Goal: Contribute content: Contribute content

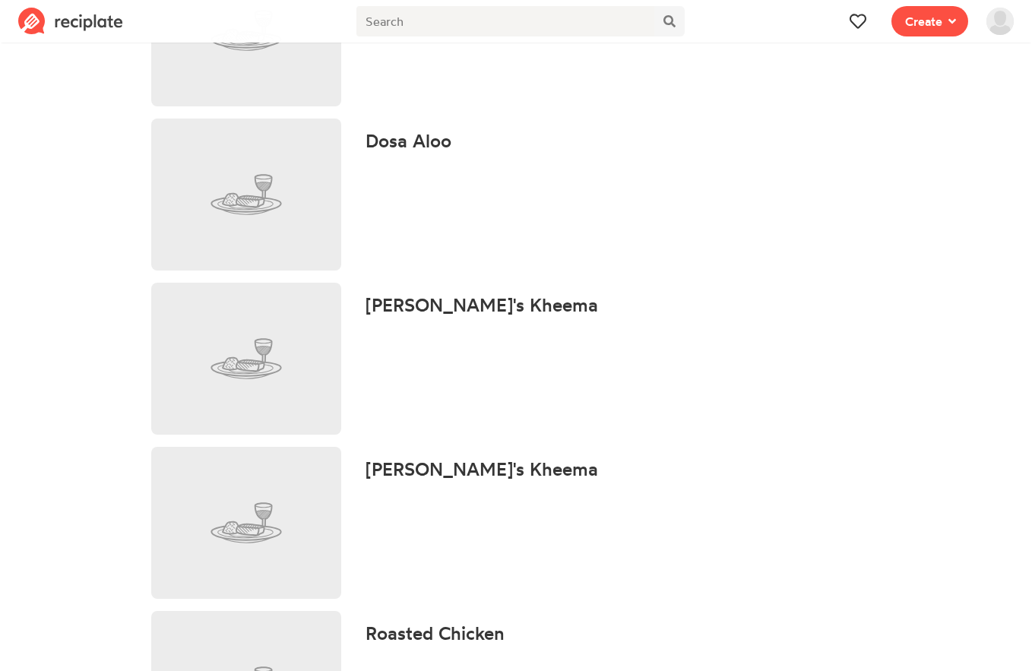
scroll to position [635, 0]
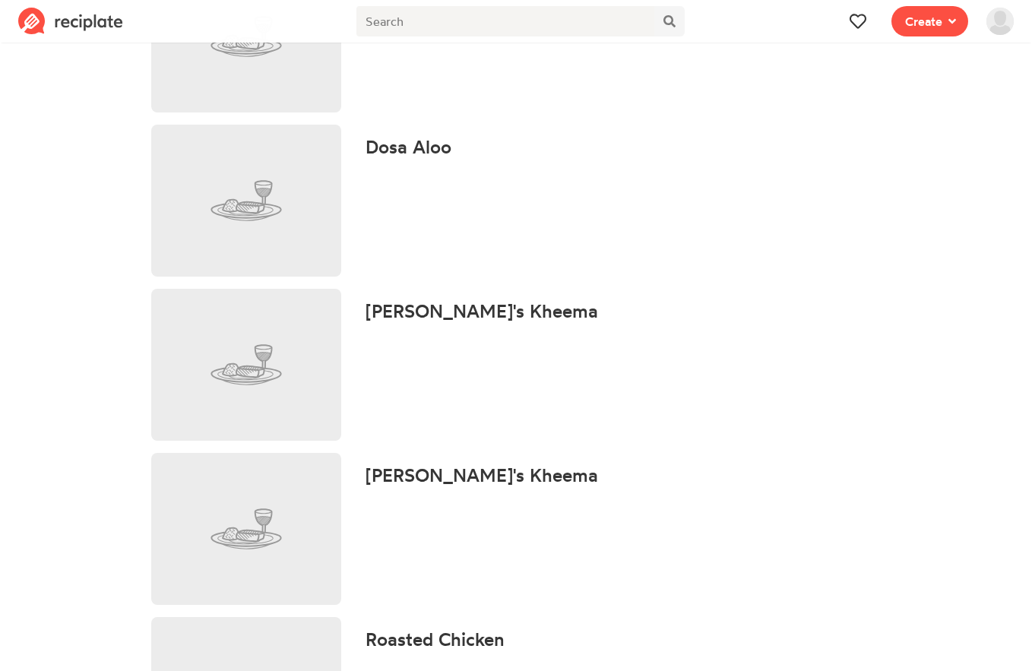
click at [461, 475] on h4 "[PERSON_NAME]'s Kheema" at bounding box center [482, 475] width 233 height 21
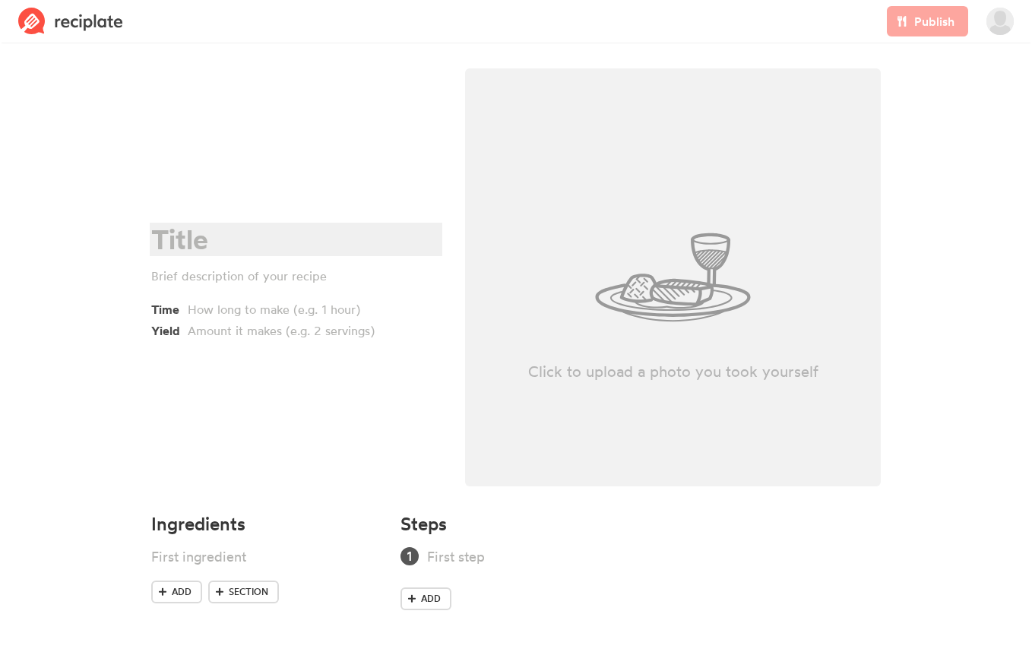
click at [211, 242] on div at bounding box center [293, 239] width 285 height 31
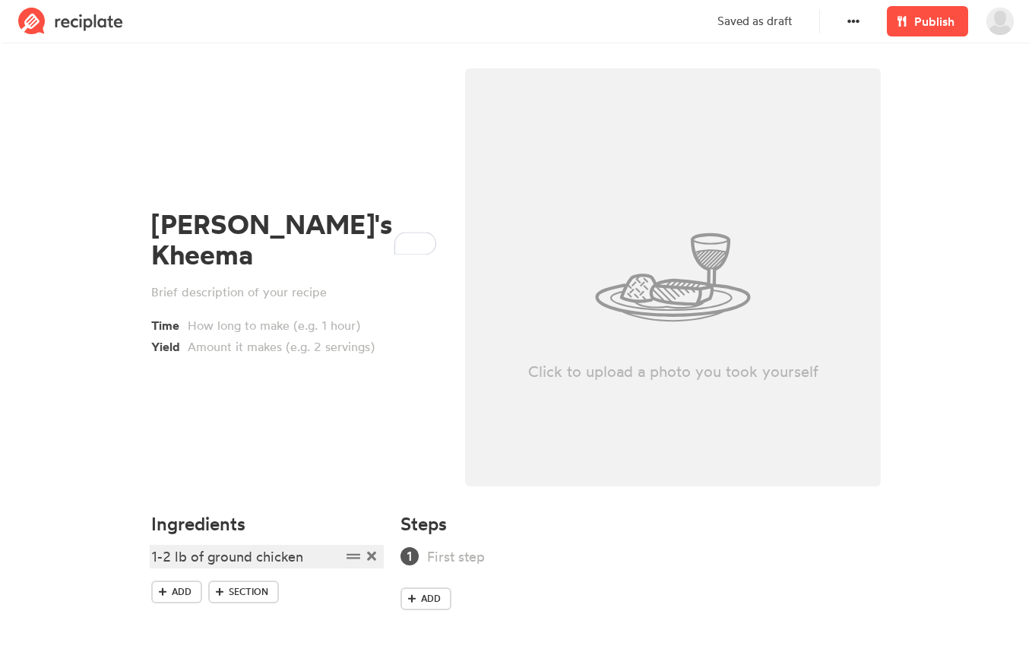
click at [165, 559] on div "1-2 lb of ground chicken" at bounding box center [246, 557] width 190 height 21
click at [293, 562] on div "2 lb of ground chicken" at bounding box center [246, 557] width 190 height 21
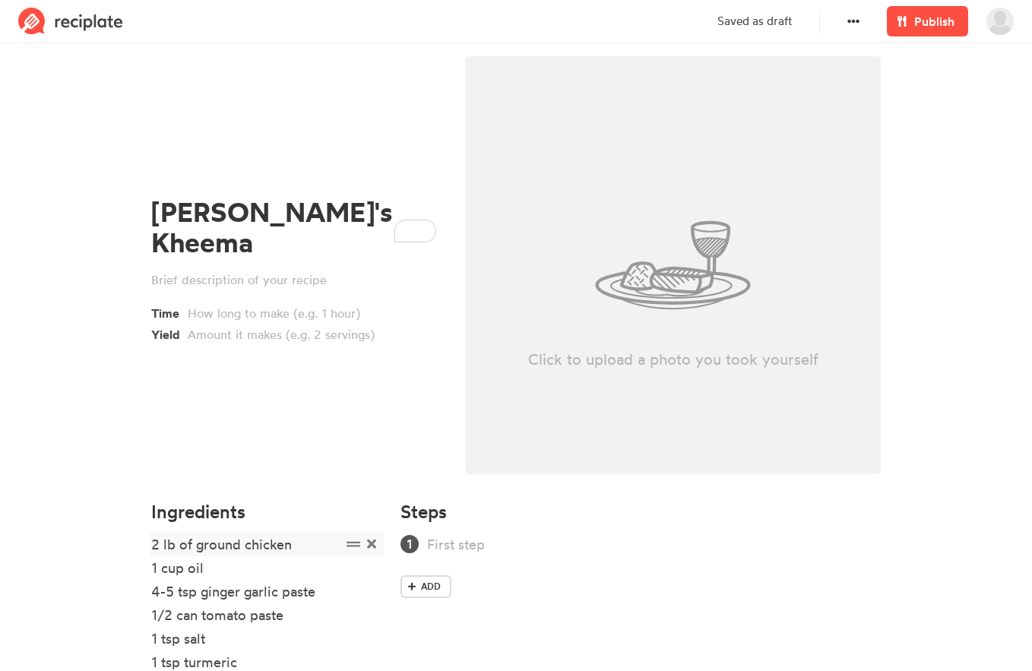
scroll to position [123, 0]
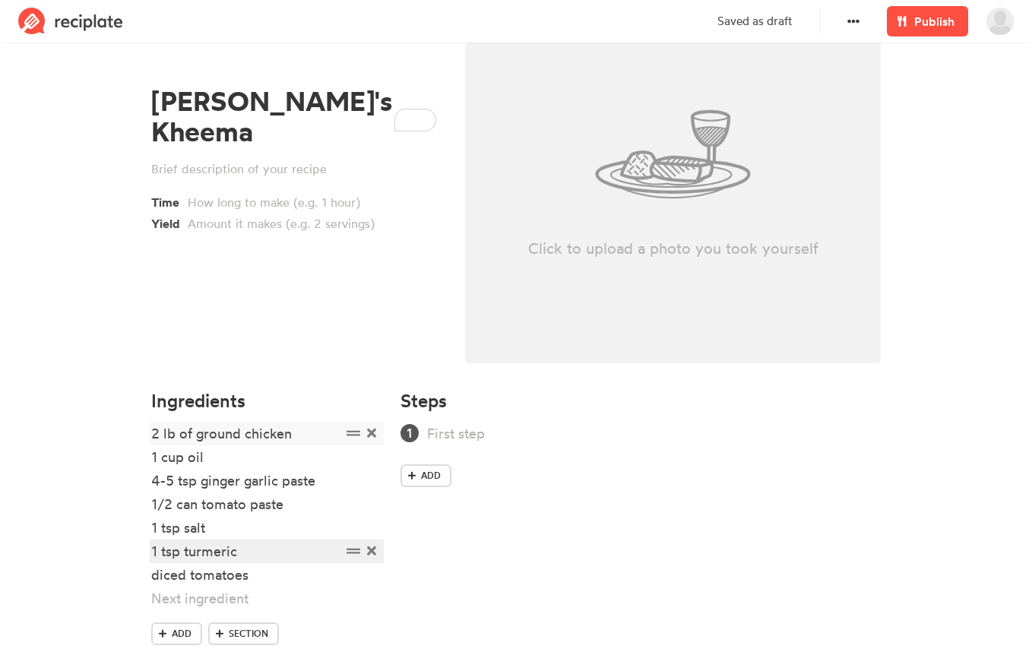
click at [293, 559] on div "1 tsp turmeric" at bounding box center [246, 551] width 190 height 21
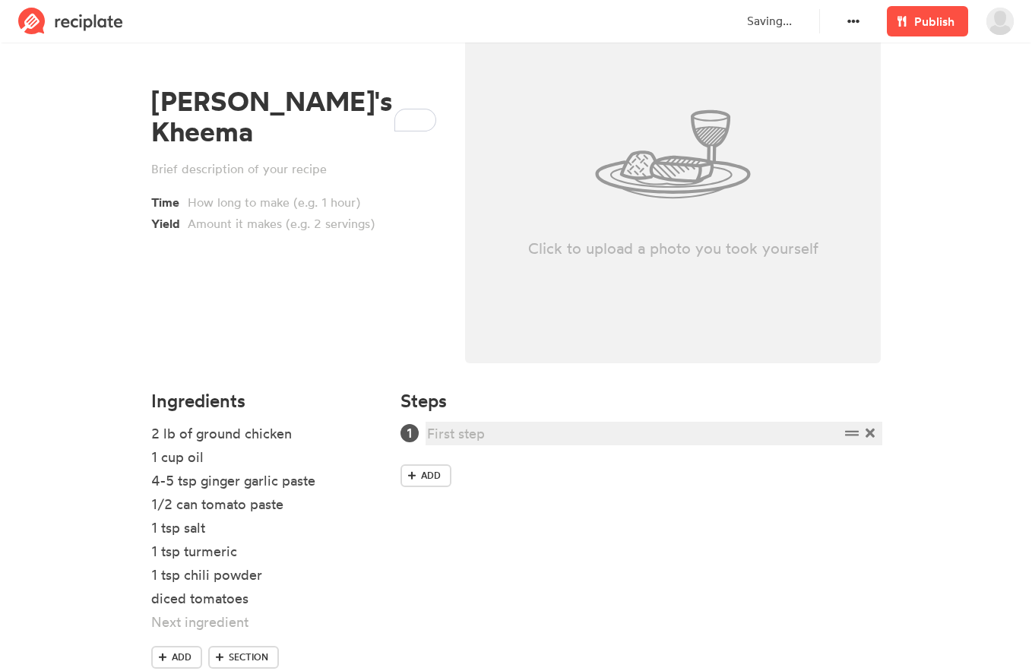
click at [469, 436] on div at bounding box center [633, 433] width 413 height 21
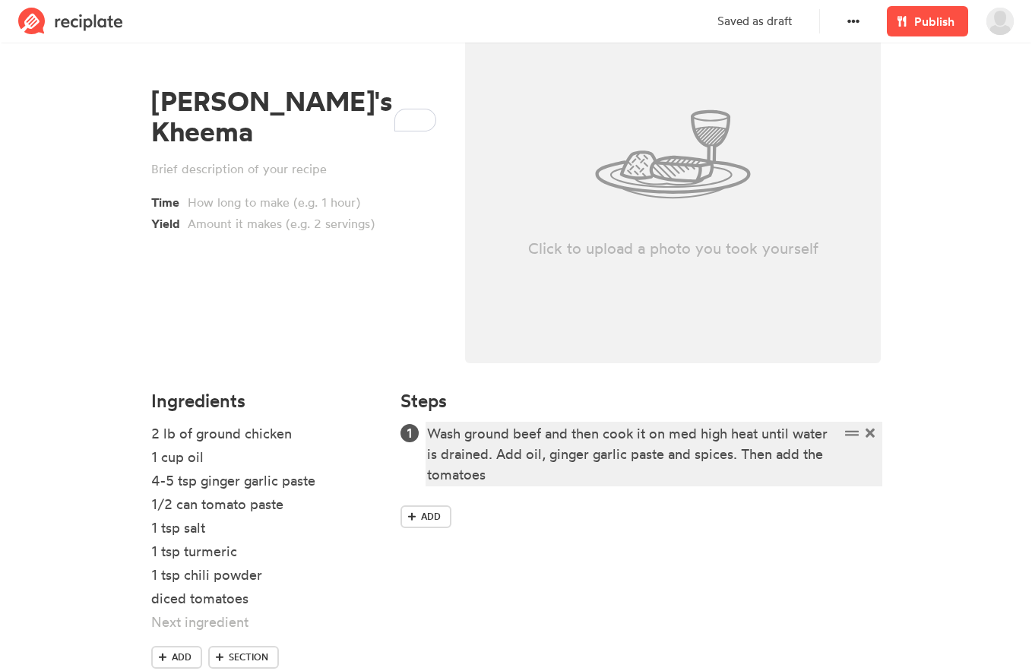
click at [504, 452] on div "Wash ground beef and then cook it on med high heat until water is drained. Add …" at bounding box center [633, 454] width 413 height 62
click at [496, 457] on div "Wash ground beef and then cook it on med high heat until water is drained. Add …" at bounding box center [633, 454] width 413 height 62
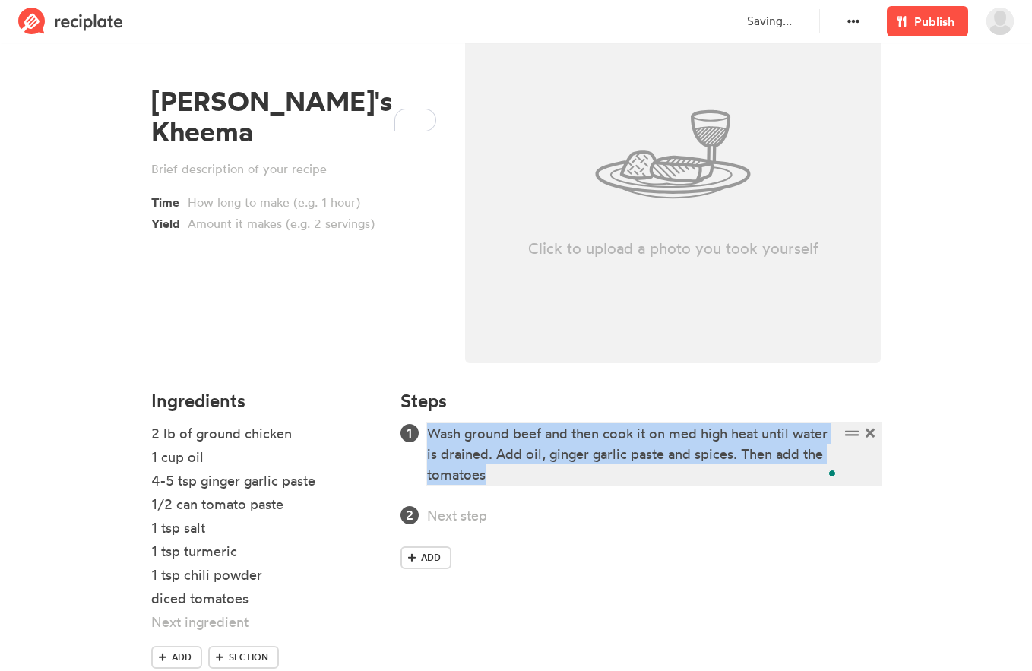
click at [496, 457] on div "Wash ground beef and then cook it on med high heat until water is drained. Add …" at bounding box center [633, 454] width 413 height 62
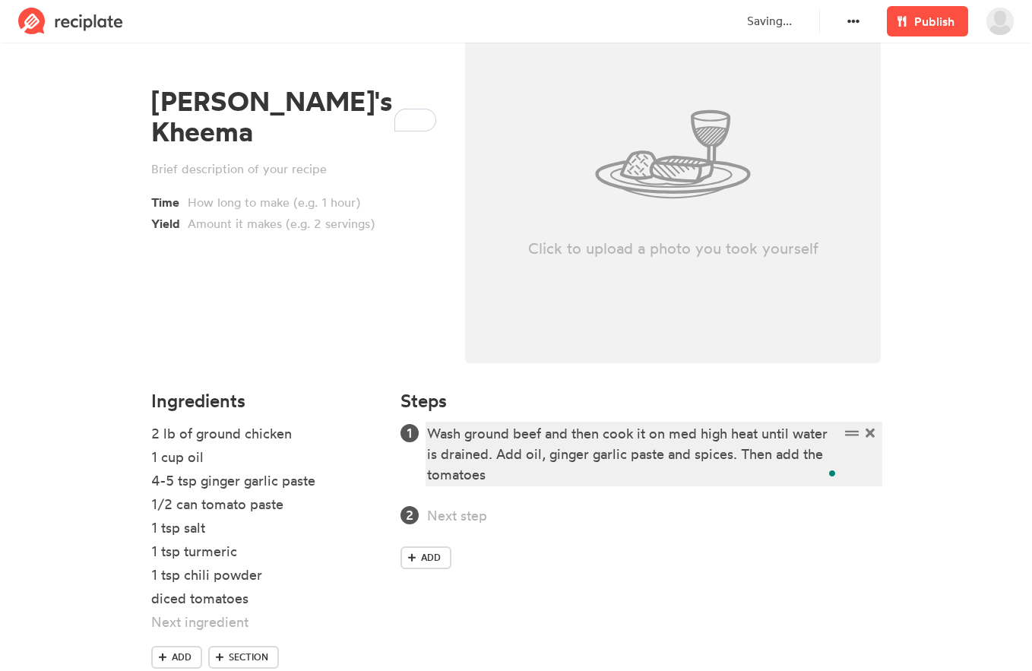
click at [496, 457] on div "Wash ground beef and then cook it on med high heat until water is drained. Add …" at bounding box center [633, 454] width 413 height 62
copy div "Add oil, ginger garlic paste and spices. Then add the tomatoes"
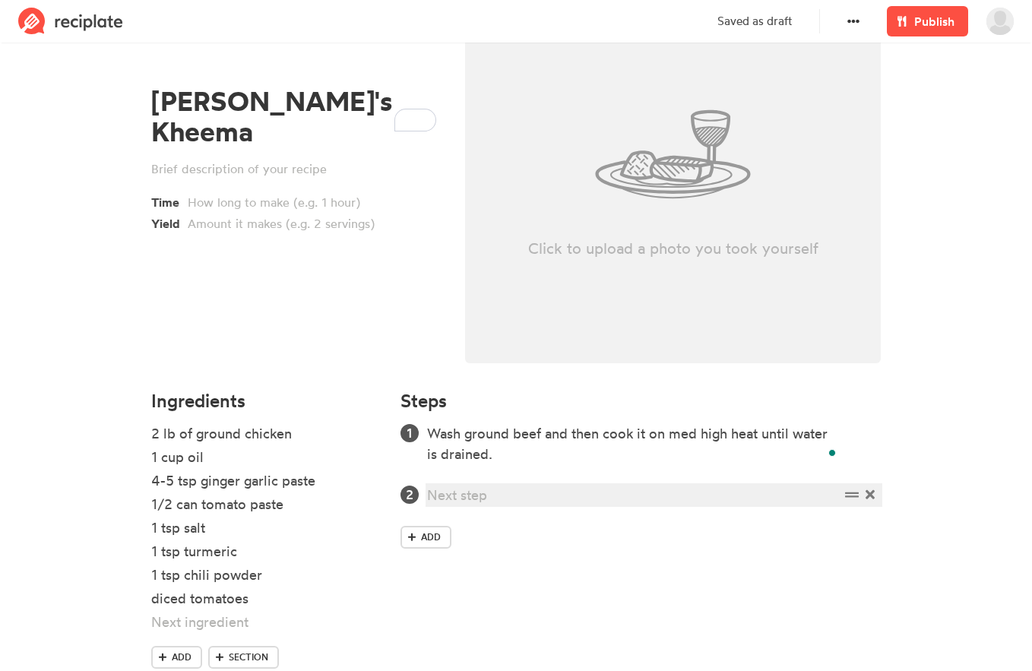
click at [490, 495] on div at bounding box center [633, 495] width 413 height 21
paste div
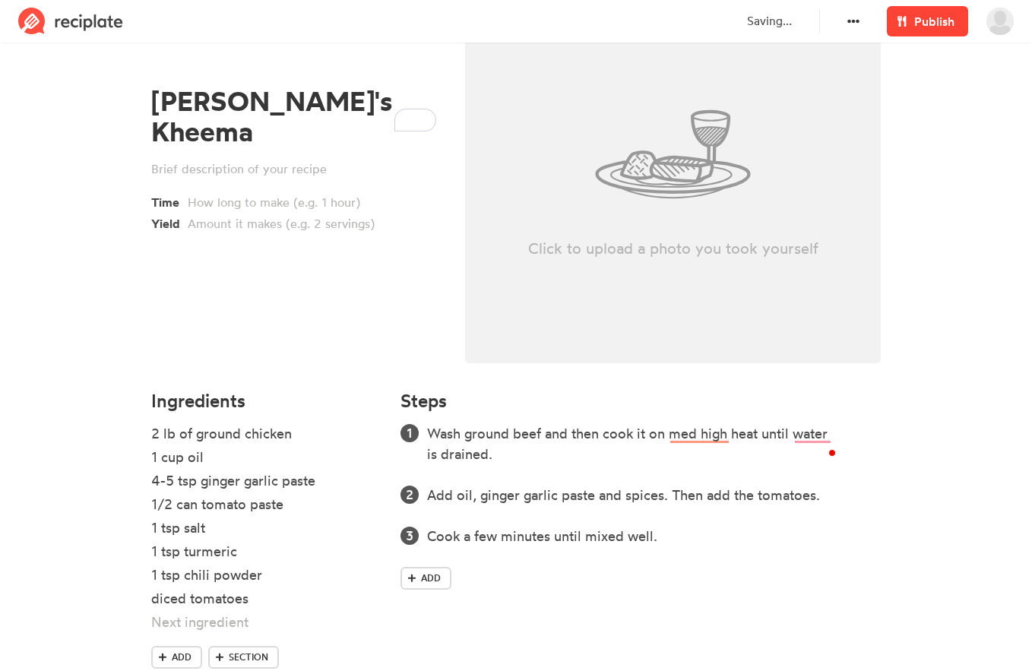
click at [928, 24] on span "Publish" at bounding box center [934, 21] width 40 height 18
click at [914, 19] on link "Publish" at bounding box center [927, 21] width 81 height 30
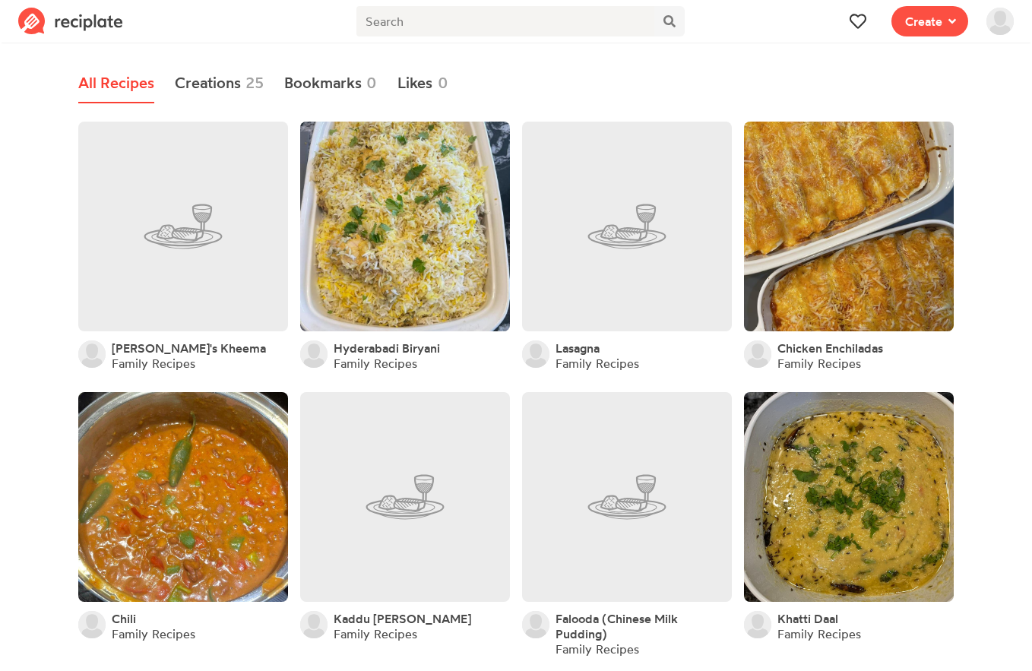
click at [994, 11] on img at bounding box center [1000, 21] width 27 height 27
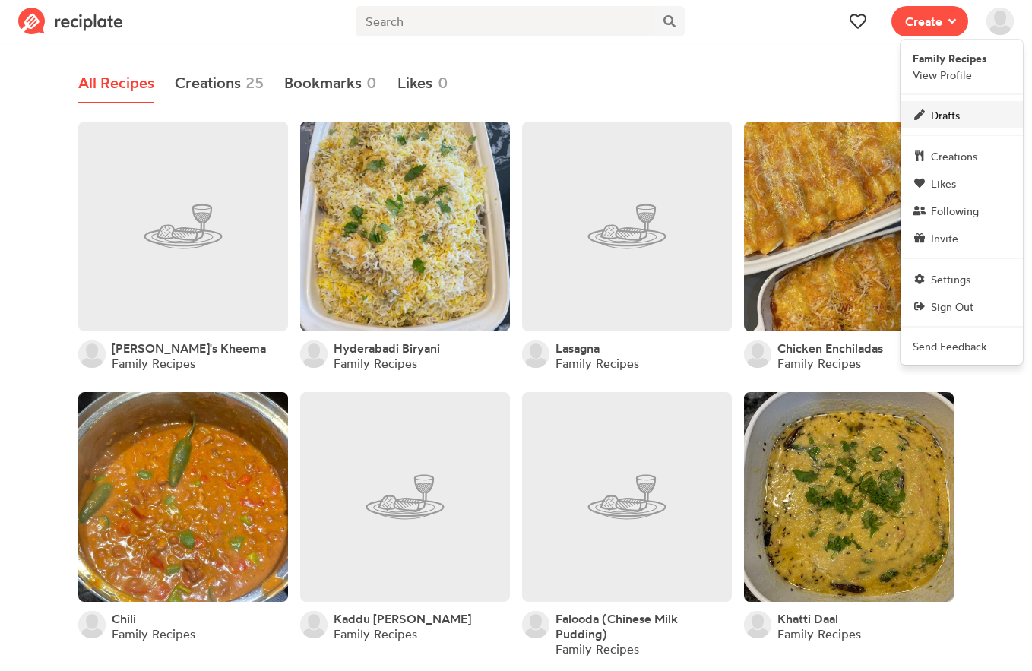
click at [946, 108] on span "Drafts" at bounding box center [945, 115] width 29 height 16
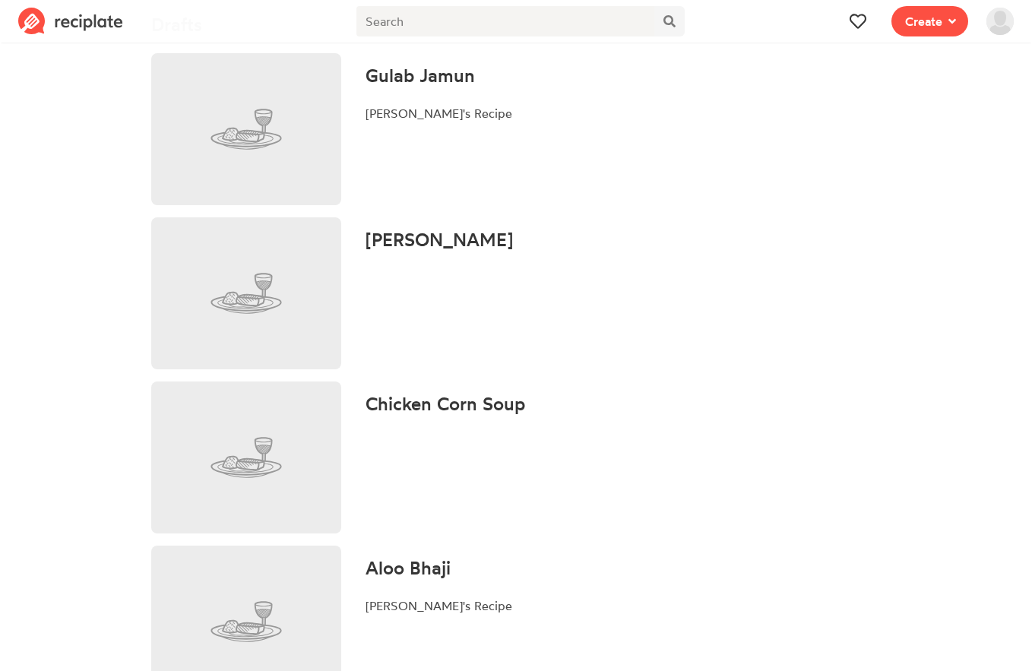
scroll to position [34, 0]
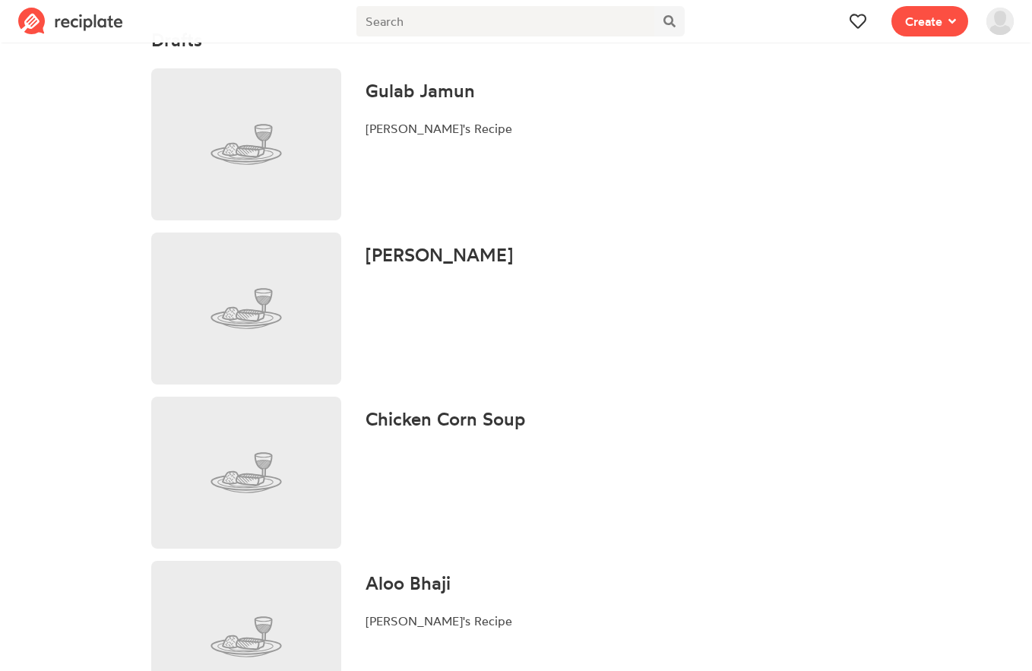
click at [432, 428] on h4 "Chicken Corn Soup" at bounding box center [446, 419] width 160 height 21
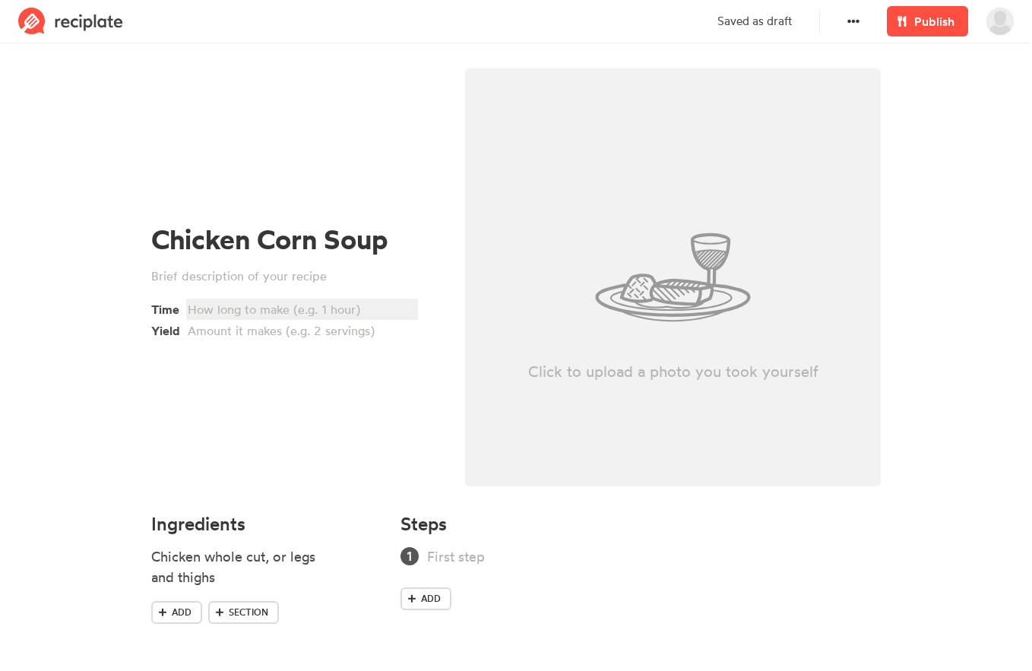
click at [227, 310] on div at bounding box center [300, 309] width 224 height 18
click at [232, 336] on div at bounding box center [300, 331] width 224 height 18
click at [322, 334] on div "10 servings" at bounding box center [300, 331] width 224 height 18
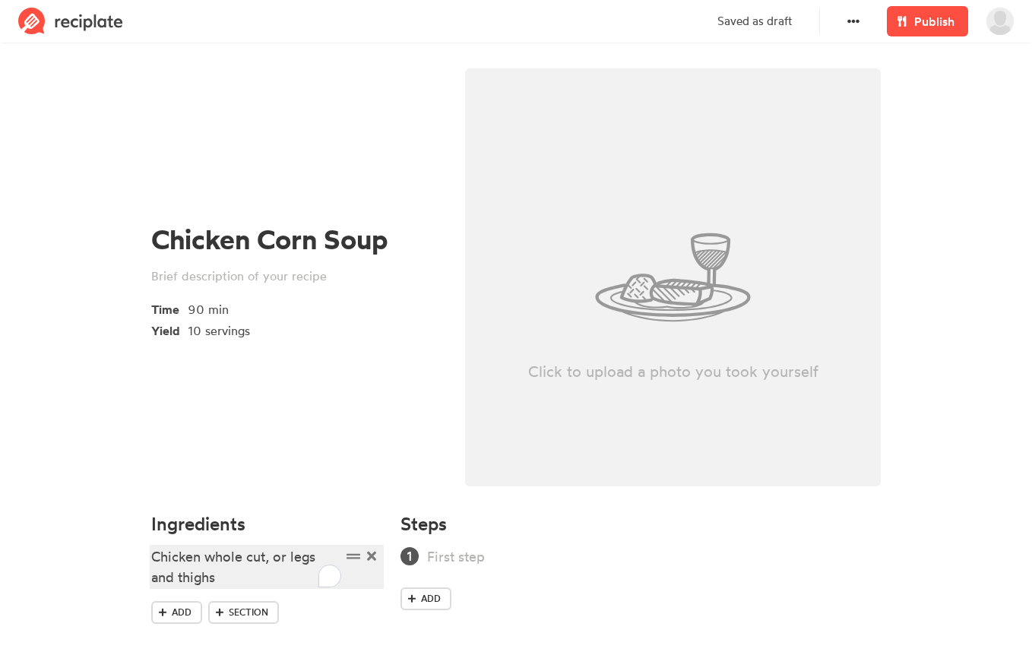
click at [215, 575] on div "Chicken whole cut, or legs and thighs" at bounding box center [246, 567] width 190 height 41
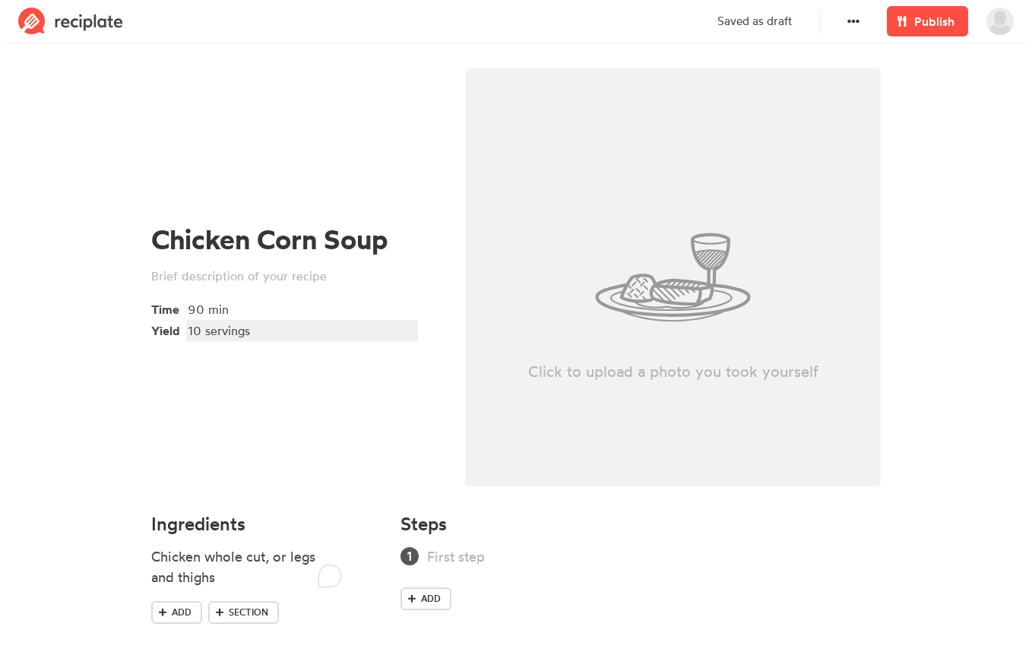
click at [189, 332] on div "10 servings" at bounding box center [300, 331] width 224 height 18
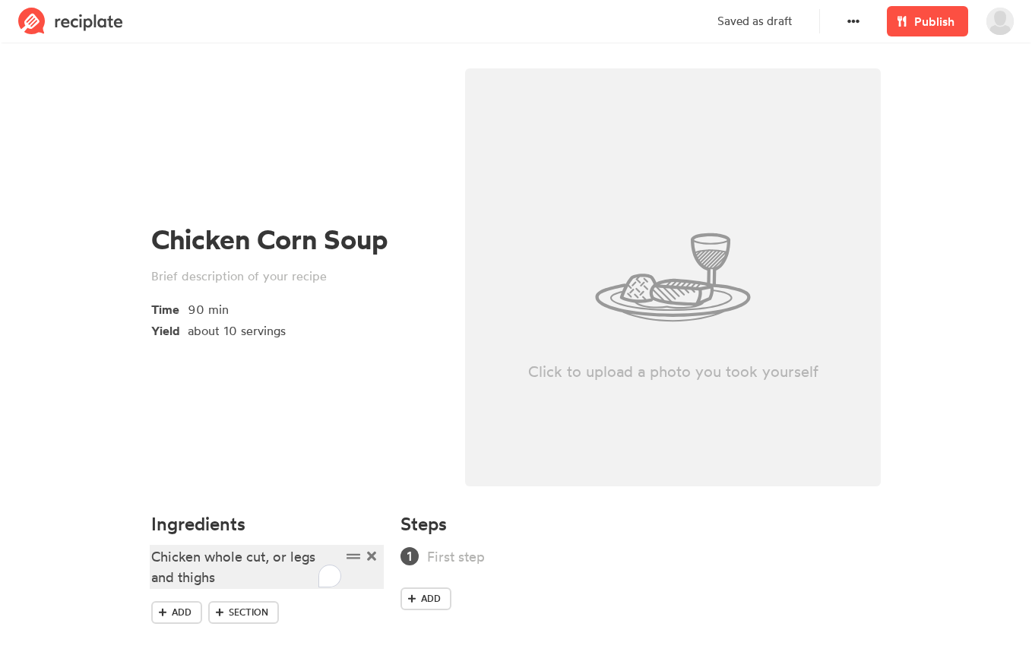
click at [235, 569] on div "Chicken whole cut, or legs and thighs" at bounding box center [246, 567] width 190 height 41
click at [150, 556] on div "Ingredients Chicken whole cut, or legs and thighs Add Section" at bounding box center [266, 583] width 249 height 157
click at [152, 556] on div "Chicken whole cut, or legs and thighs" at bounding box center [246, 567] width 190 height 41
click at [152, 556] on div "BChicken whole cut, or legs and thighs" at bounding box center [246, 567] width 190 height 41
click at [152, 556] on div "Salt" at bounding box center [246, 557] width 190 height 21
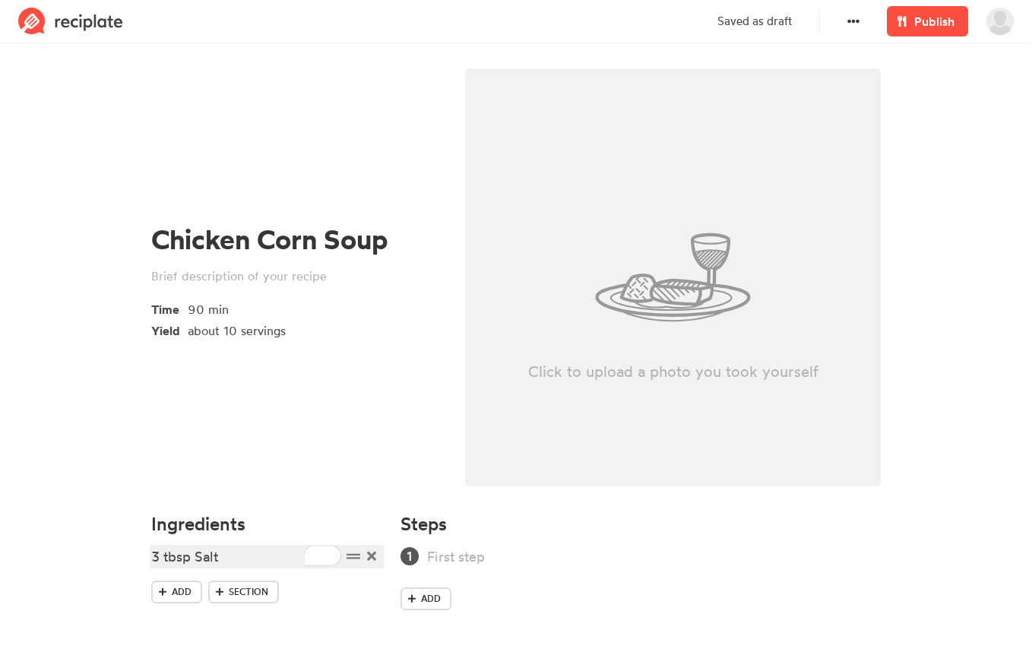
click at [152, 556] on div "3 tbsp Salt" at bounding box center [246, 557] width 190 height 21
click at [160, 591] on div "1 big pot of water (about 1 gal)" at bounding box center [246, 590] width 190 height 41
click at [168, 585] on div "1 big pot of water (about 1 gal)" at bounding box center [246, 590] width 190 height 41
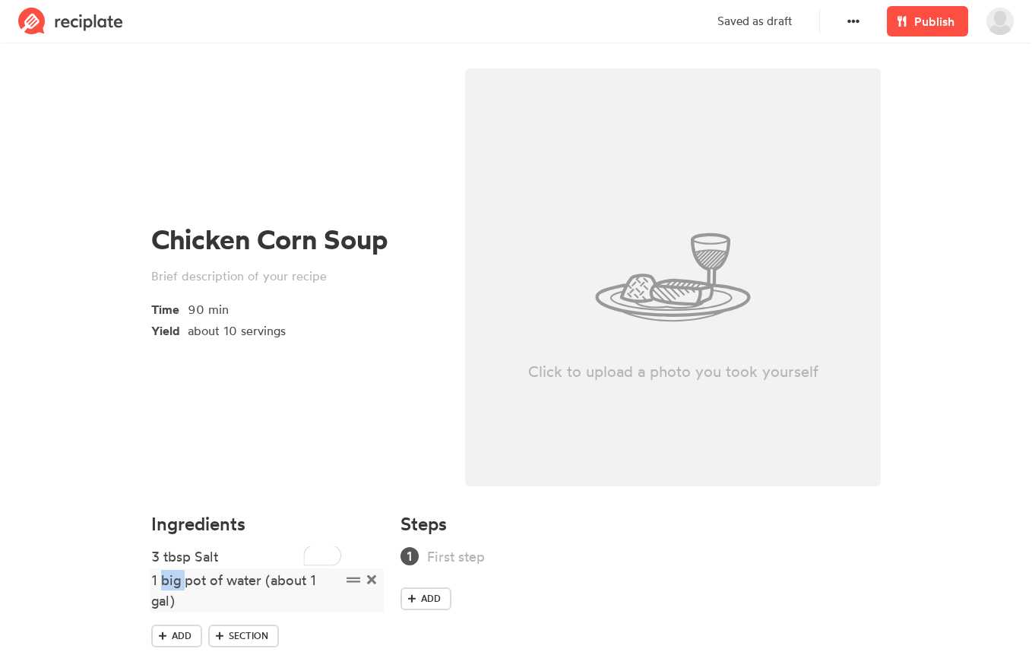
click at [168, 585] on div "1 big pot of water (about 1 gal)" at bounding box center [246, 590] width 190 height 41
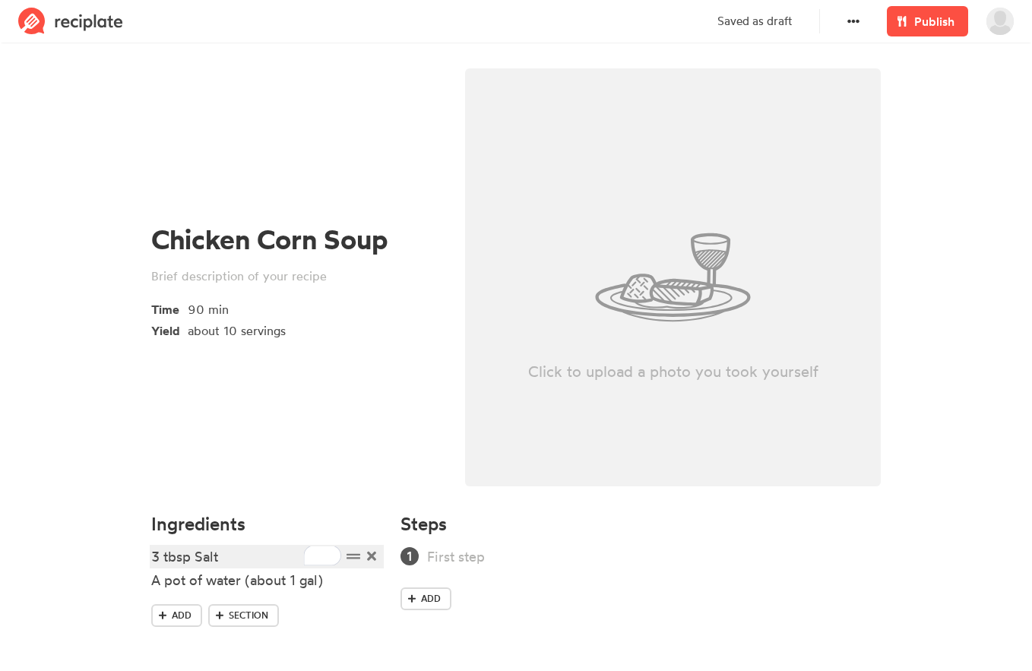
click at [246, 558] on div "3 tbsp Salt" at bounding box center [246, 557] width 190 height 21
click at [337, 589] on div "A pot of water (about 1 gal)" at bounding box center [246, 580] width 190 height 21
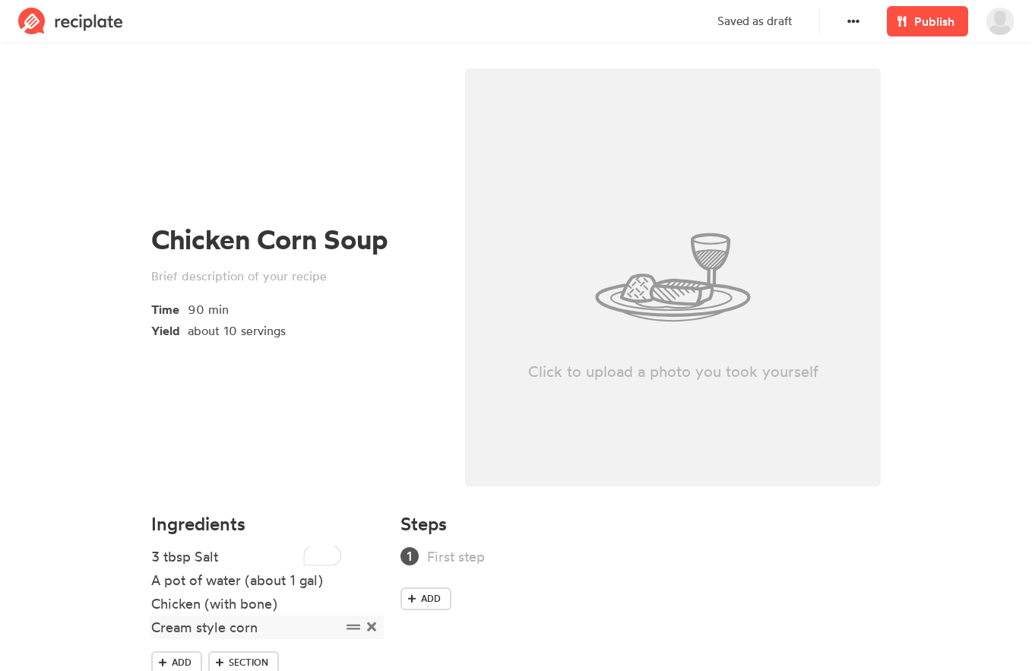
click at [155, 633] on div "Cream style corn" at bounding box center [246, 627] width 190 height 21
click at [319, 631] on div "2-3 cans Cream style corn" at bounding box center [246, 627] width 190 height 21
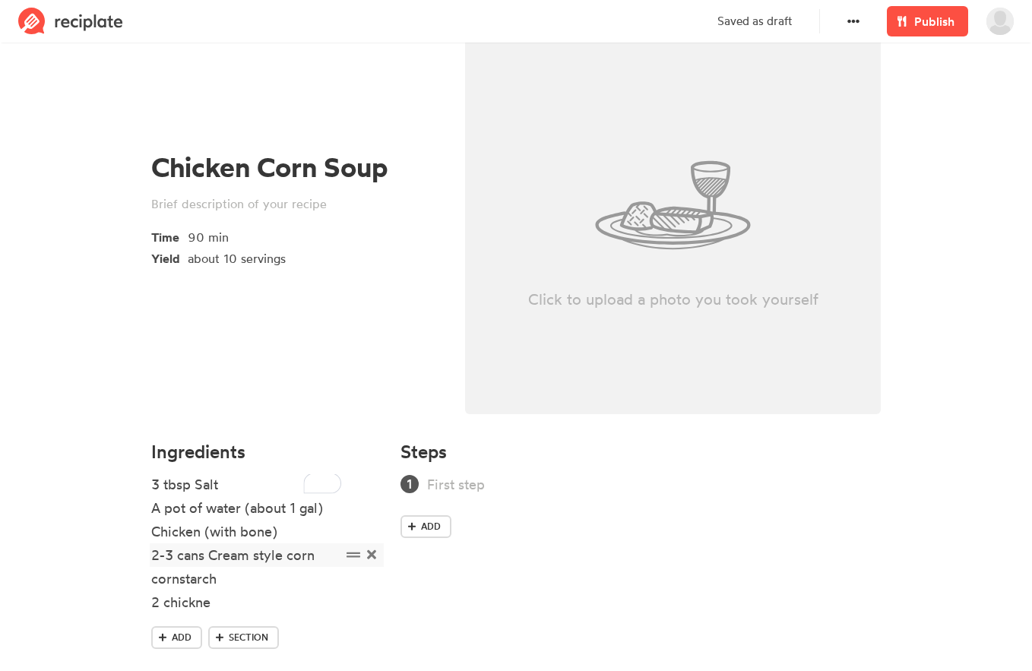
scroll to position [100, 0]
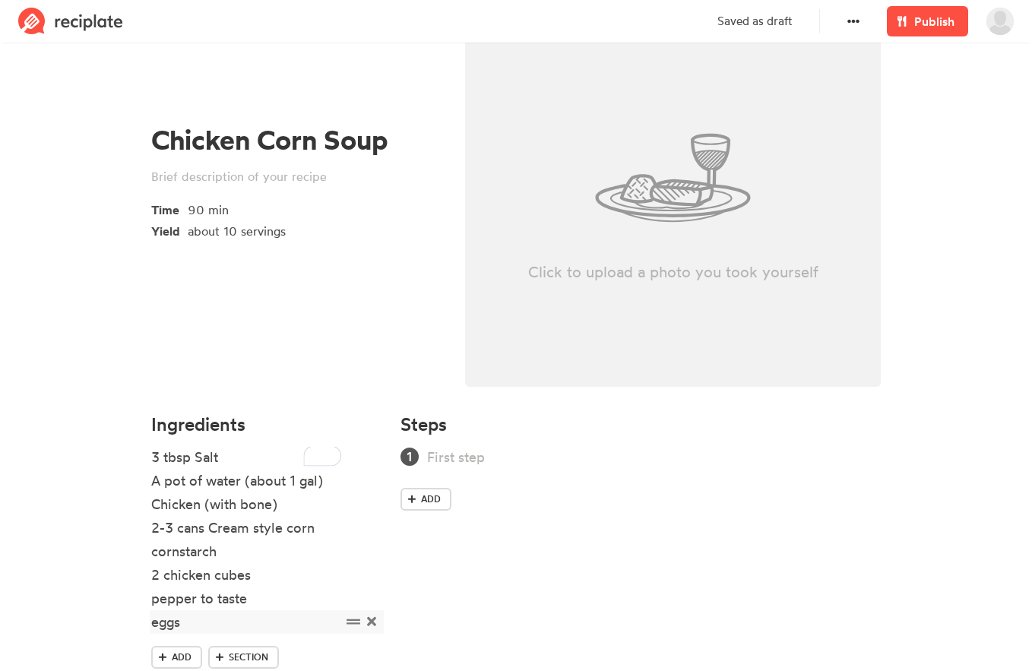
click at [152, 623] on div "eggs" at bounding box center [246, 622] width 190 height 21
click at [211, 629] on div "2 eggs" at bounding box center [246, 622] width 190 height 21
click at [212, 648] on div "soy sauce (garnish)" at bounding box center [246, 645] width 190 height 21
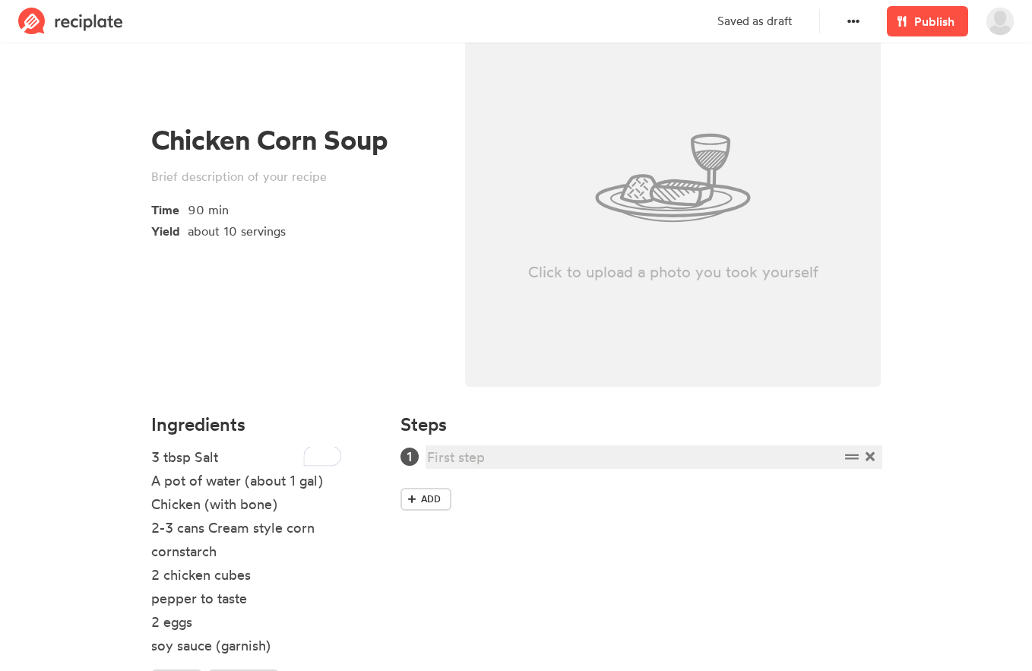
click at [503, 452] on div at bounding box center [633, 457] width 413 height 21
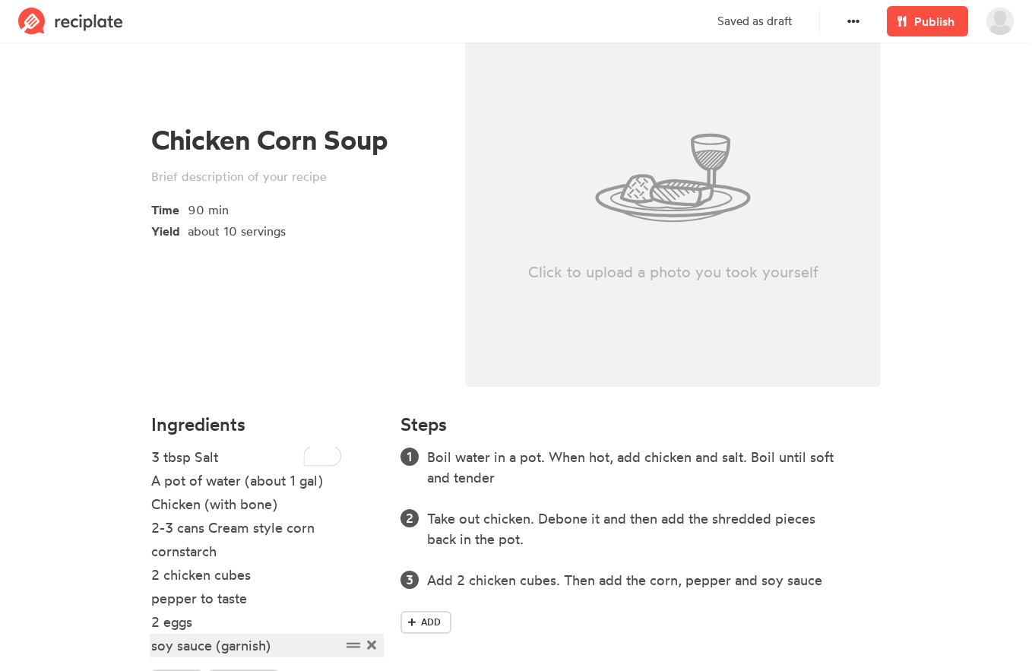
click at [242, 651] on div "soy sauce (garnish)" at bounding box center [246, 645] width 190 height 21
click at [220, 648] on div "soy sauce, to taste" at bounding box center [246, 645] width 190 height 21
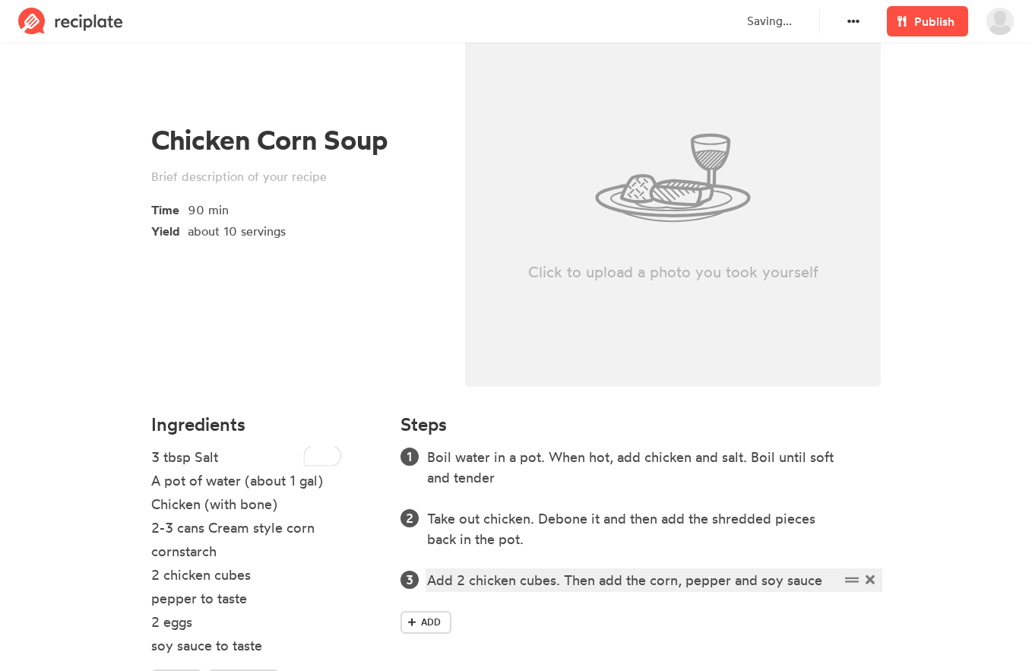
click at [830, 587] on div "Add 2 chicken cubes. Then add the corn, pepper and soy sauce" at bounding box center [633, 580] width 413 height 21
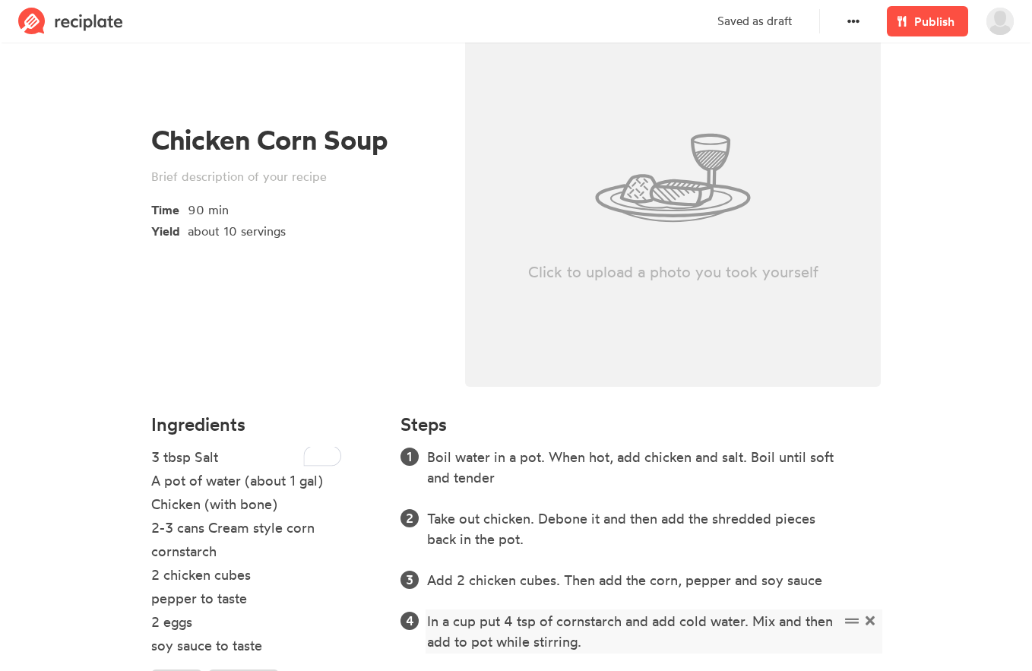
click at [502, 623] on div "In a cup put 4 tsp of cornstarch and add cold water. Mix and then add to pot wh…" at bounding box center [633, 631] width 413 height 41
click at [678, 622] on div "In a cup mix 4 tsp of cornstarch and add cold water. Mix and then add to pot wh…" at bounding box center [633, 631] width 413 height 41
drag, startPoint x: 815, startPoint y: 626, endPoint x: 734, endPoint y: 625, distance: 80.6
click at [734, 625] on div "In a cup mix 4 tsp of cornstarch and cold water. Mix and then add to pot while …" at bounding box center [633, 631] width 413 height 41
click at [436, 646] on div "In a cup mix 4 tsp of cornstarch and cold water. Then add to pot while stirring." at bounding box center [633, 631] width 413 height 41
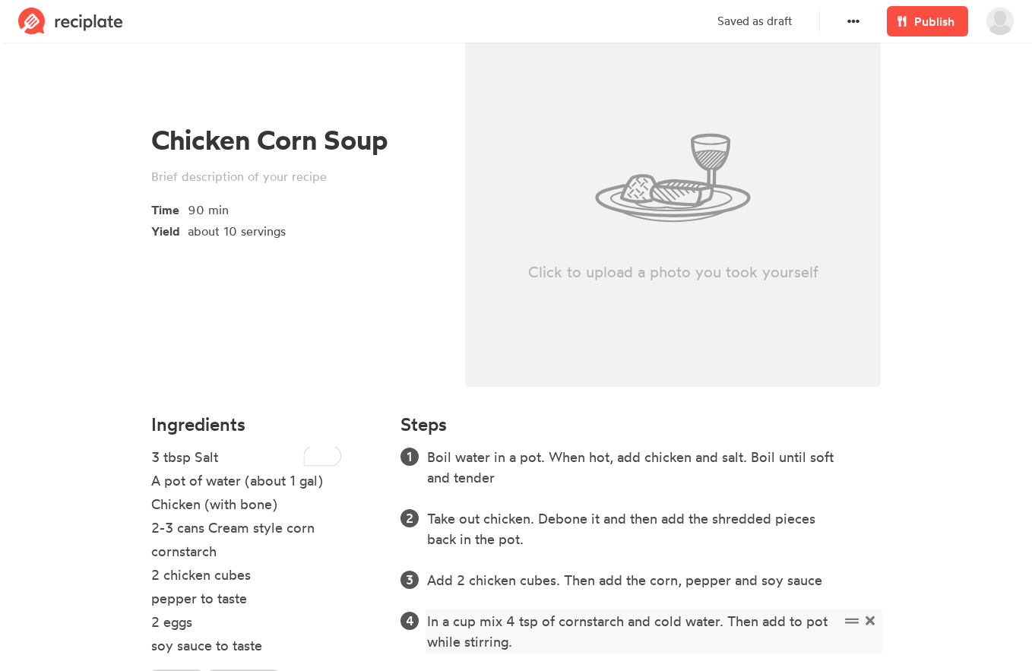
drag, startPoint x: 429, startPoint y: 643, endPoint x: 549, endPoint y: 648, distance: 119.4
click at [549, 648] on div "In a cup mix 4 tsp of cornstarch and cold water. Then add to pot while stirring." at bounding box center [633, 631] width 413 height 41
click at [833, 625] on div "In a cup mix 4 tsp of cornstarch and cold water. Then add to pot while stirring." at bounding box center [633, 631] width 413 height 41
click at [743, 641] on div "In a cup mix 4 tsp of cornstarch and cold water. Then add to pot gradually whil…" at bounding box center [633, 631] width 413 height 41
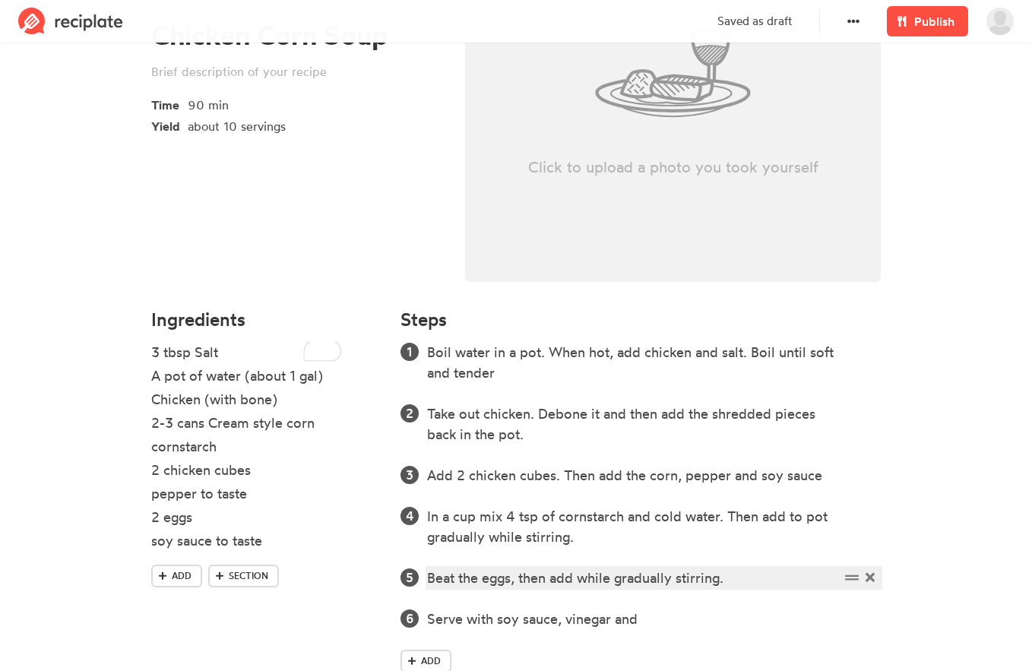
click at [725, 583] on div "Beat the eggs, then add while gradually stirring." at bounding box center [633, 578] width 413 height 21
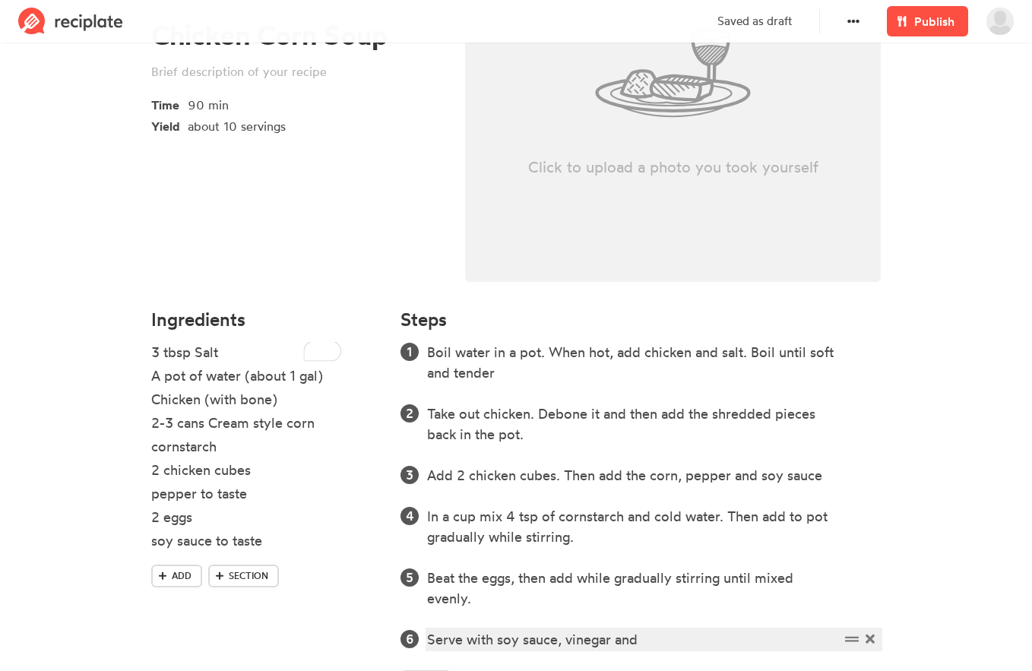
click at [705, 631] on div "Serve with soy sauce, vinegar and" at bounding box center [633, 639] width 413 height 21
click at [871, 638] on icon at bounding box center [870, 639] width 9 height 9
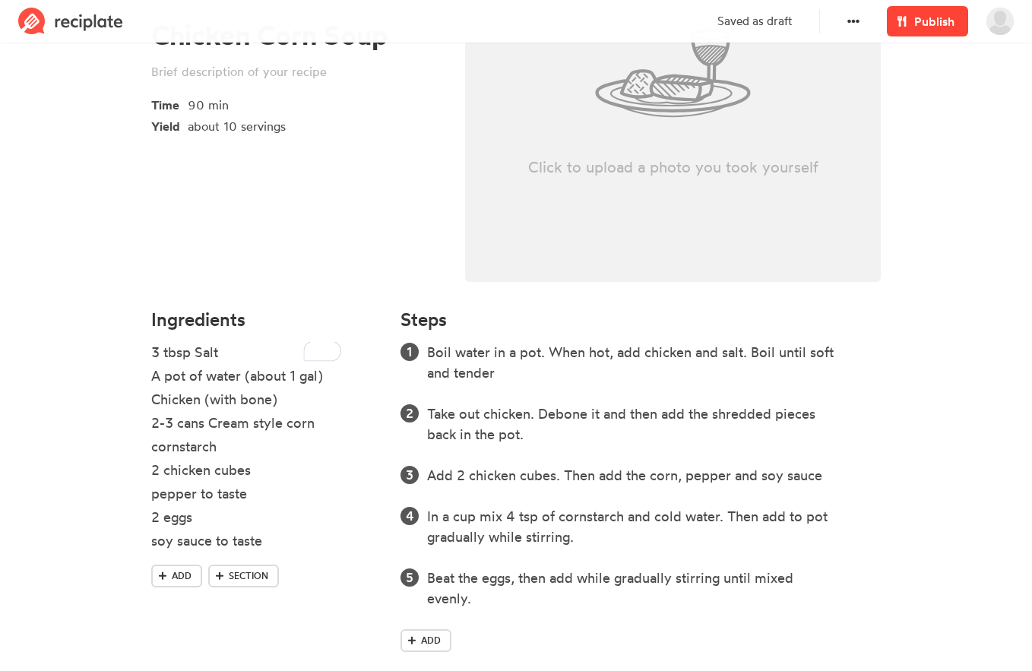
click at [920, 24] on span "Publish" at bounding box center [934, 21] width 40 height 18
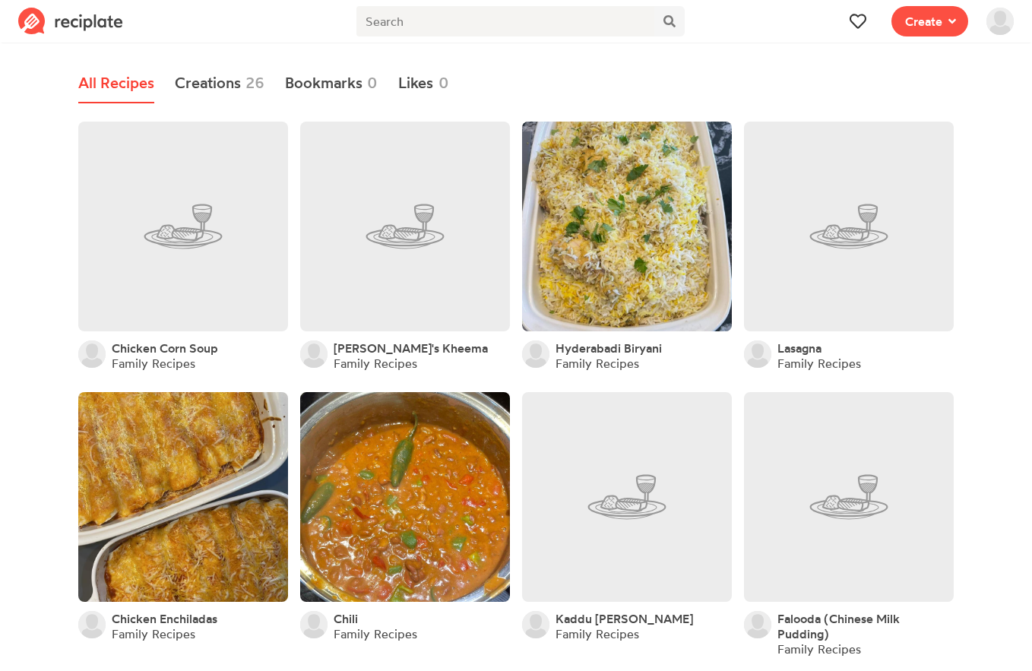
click at [996, 29] on img at bounding box center [1000, 21] width 27 height 27
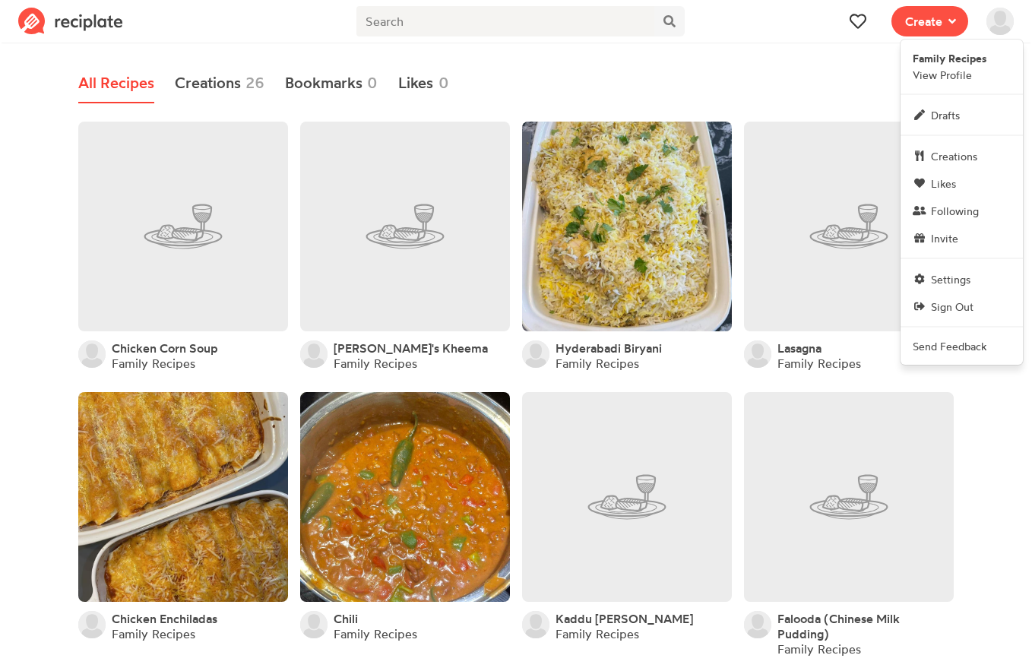
click at [955, 131] on div "Family Recipes View Profile Drafts Creations Likes Following Invite Settings Si…" at bounding box center [962, 202] width 122 height 325
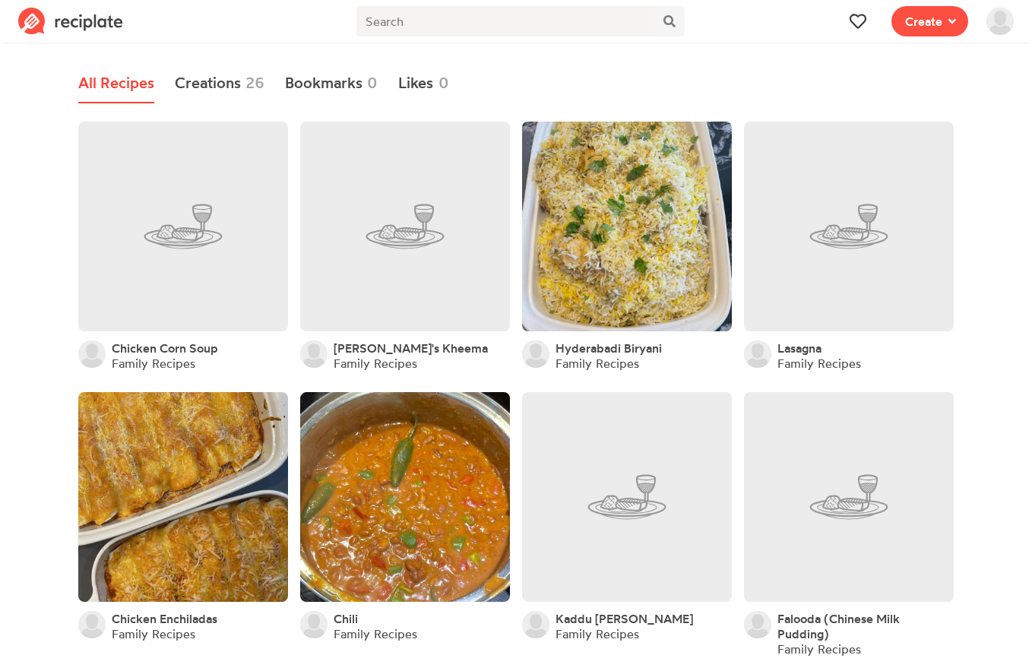
click at [1000, 23] on img at bounding box center [1000, 21] width 27 height 27
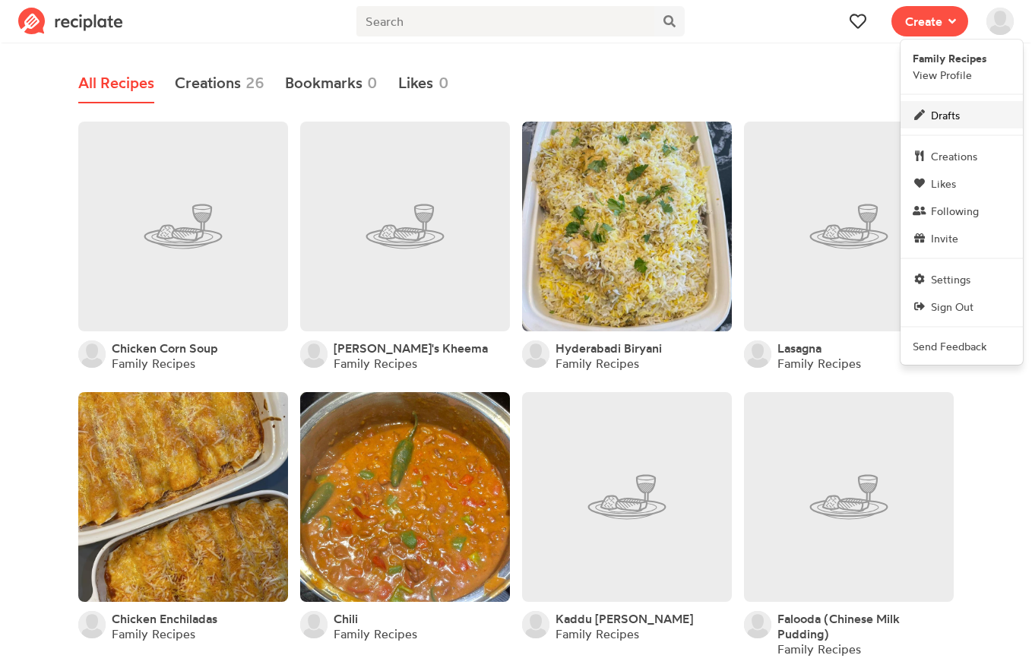
click at [951, 118] on span "Drafts" at bounding box center [945, 115] width 29 height 16
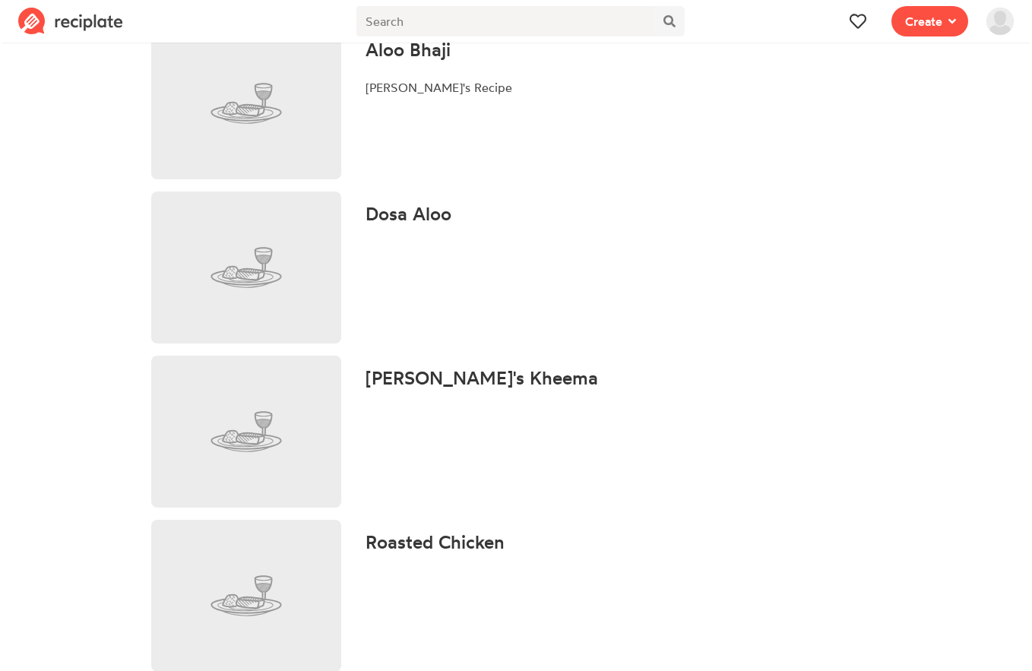
scroll to position [441, 0]
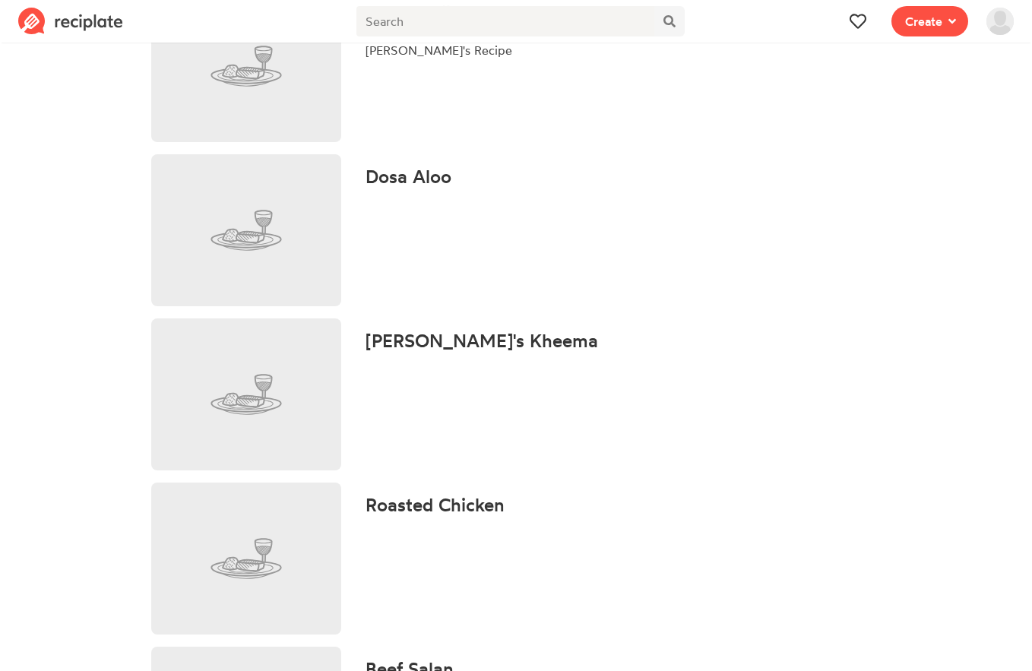
click at [450, 347] on h4 "[PERSON_NAME]'s Kheema" at bounding box center [482, 341] width 233 height 21
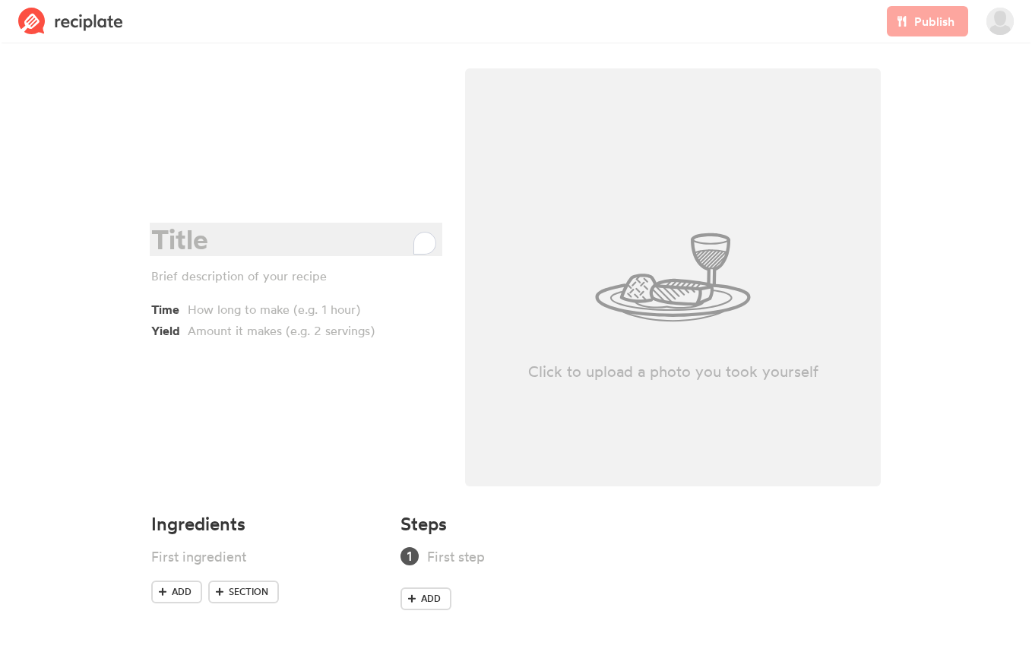
click at [199, 240] on div "To enrich screen reader interactions, please activate Accessibility in Grammarl…" at bounding box center [293, 239] width 285 height 31
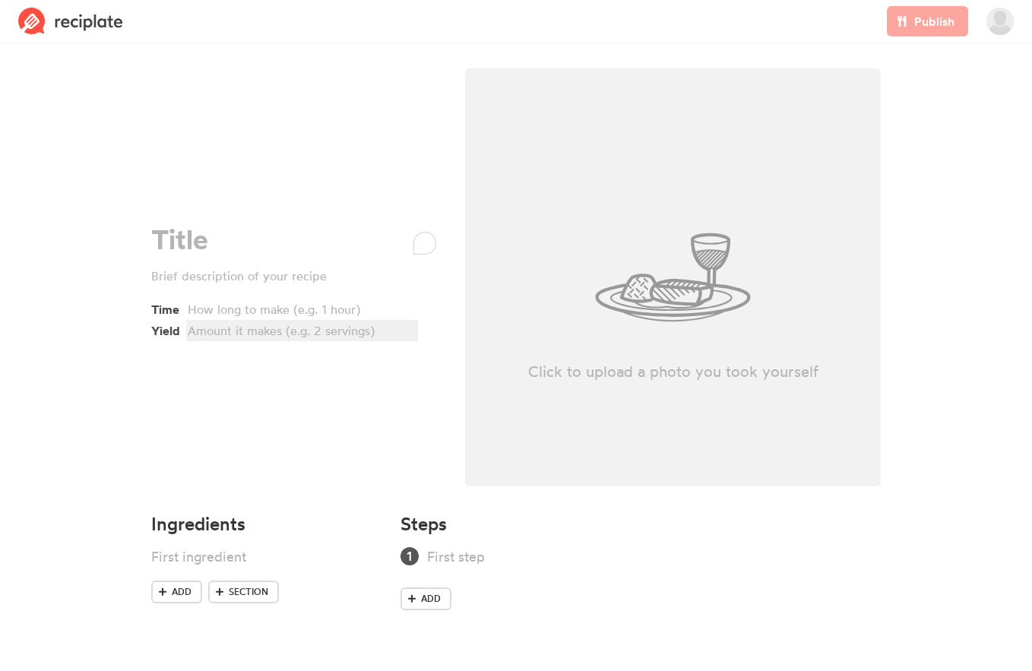
click at [239, 339] on div at bounding box center [300, 331] width 224 height 18
click at [242, 309] on div at bounding box center [300, 309] width 224 height 18
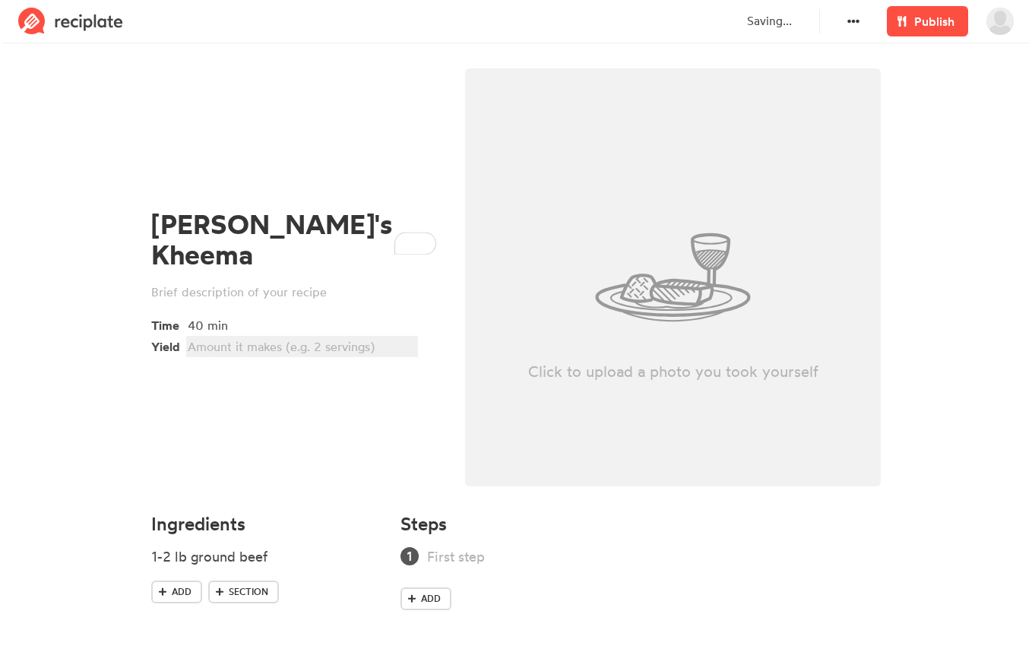
click at [224, 337] on div at bounding box center [300, 346] width 224 height 18
click at [224, 337] on div "8" at bounding box center [300, 346] width 224 height 18
click at [164, 557] on div "1-2 lb ground beef" at bounding box center [246, 557] width 190 height 21
click at [275, 560] on div "2 lb ground beef" at bounding box center [246, 557] width 190 height 21
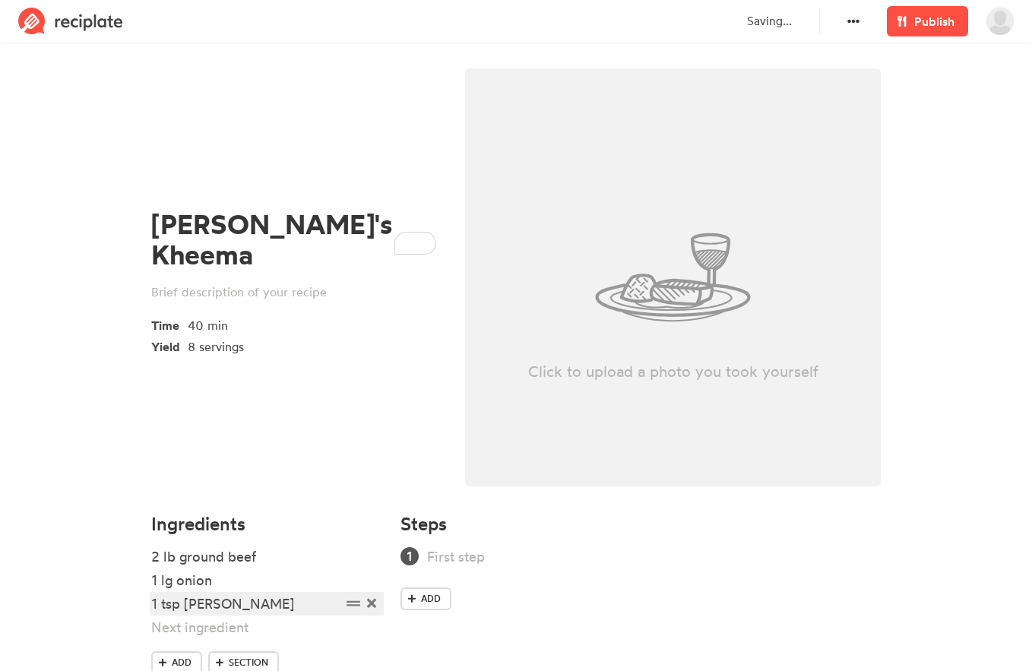
click at [284, 601] on div "1 tsp [PERSON_NAME]" at bounding box center [246, 604] width 190 height 21
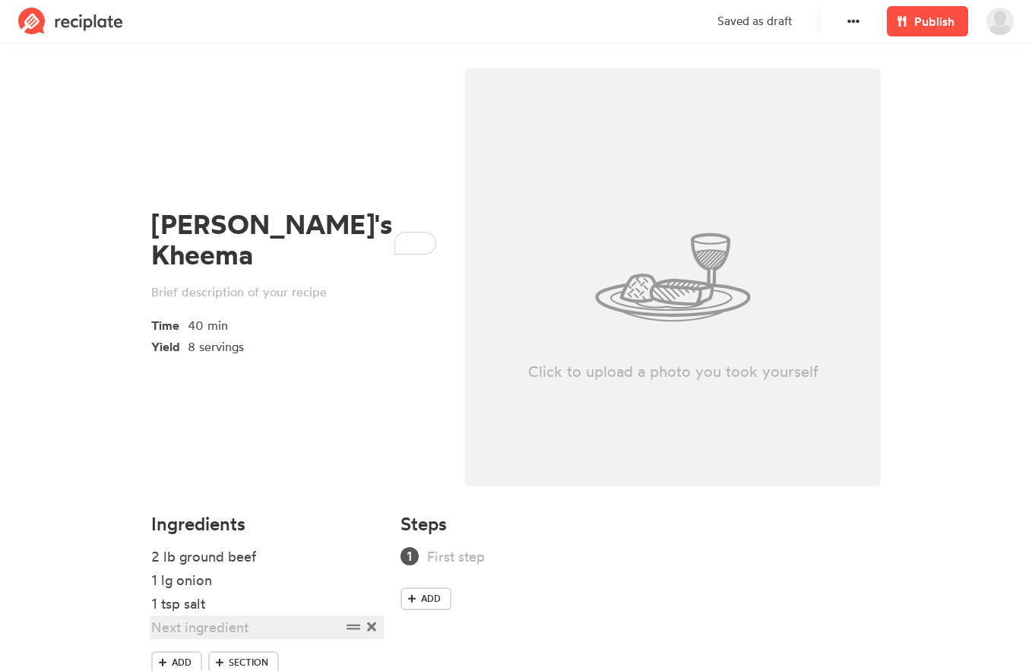
click at [256, 625] on div at bounding box center [246, 627] width 190 height 21
click at [286, 651] on div "1 tsp chili pe" at bounding box center [246, 651] width 190 height 21
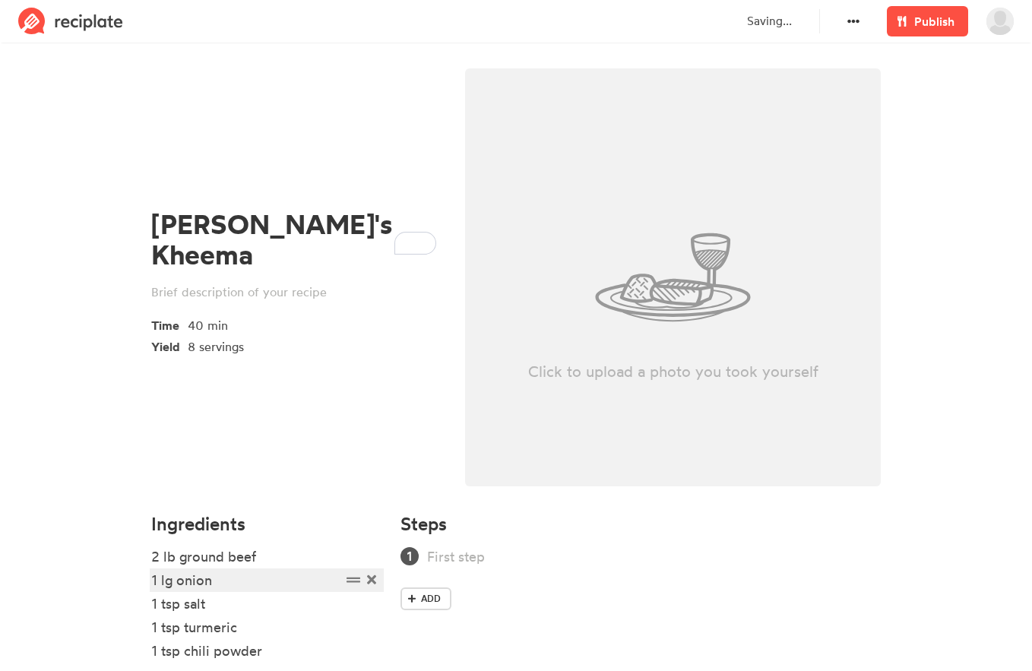
click at [247, 578] on div "1 lg onion" at bounding box center [246, 580] width 190 height 21
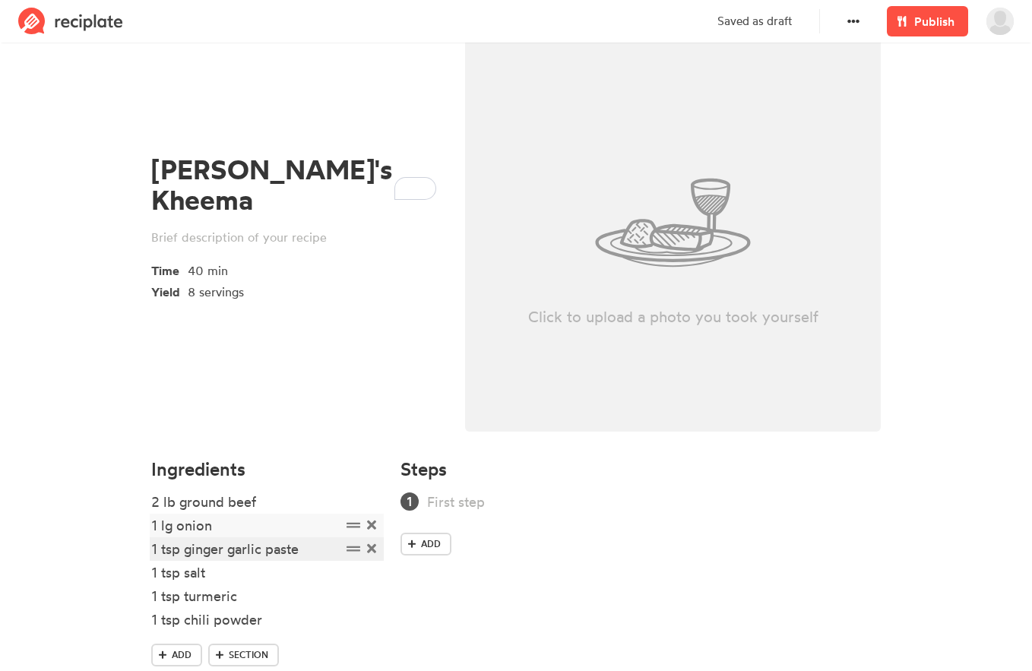
scroll to position [100, 0]
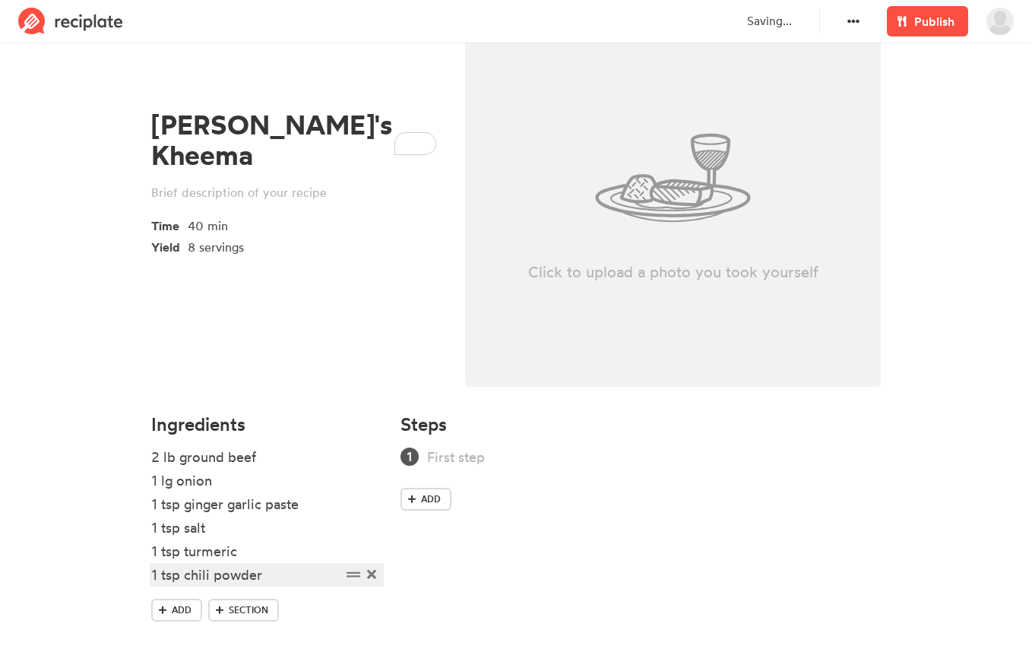
click at [288, 575] on div "1 tsp chili powder" at bounding box center [246, 575] width 190 height 21
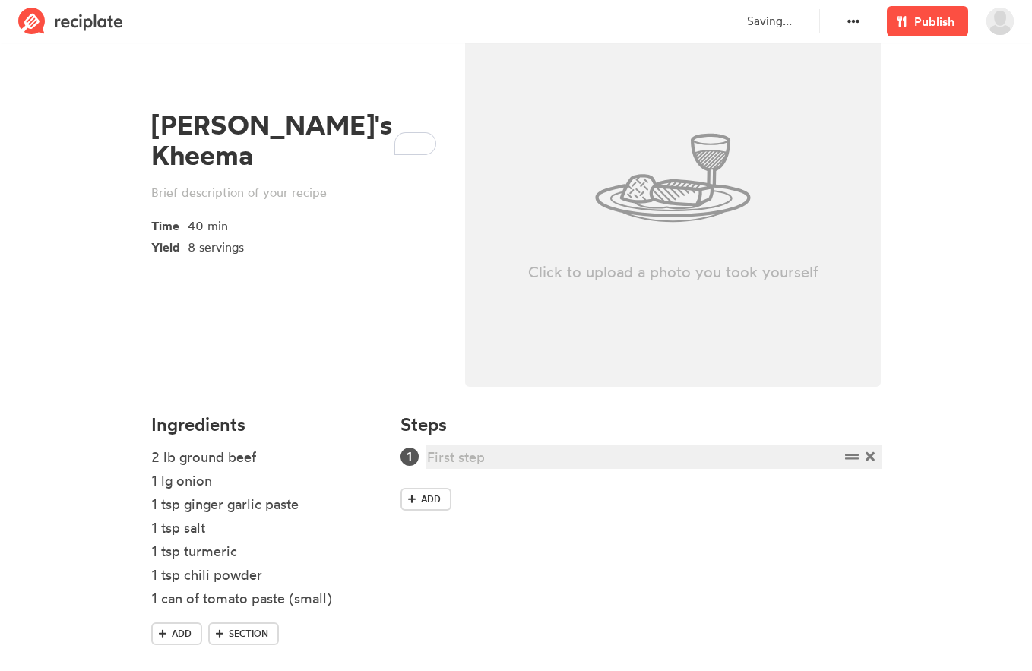
click at [525, 453] on div at bounding box center [633, 457] width 413 height 21
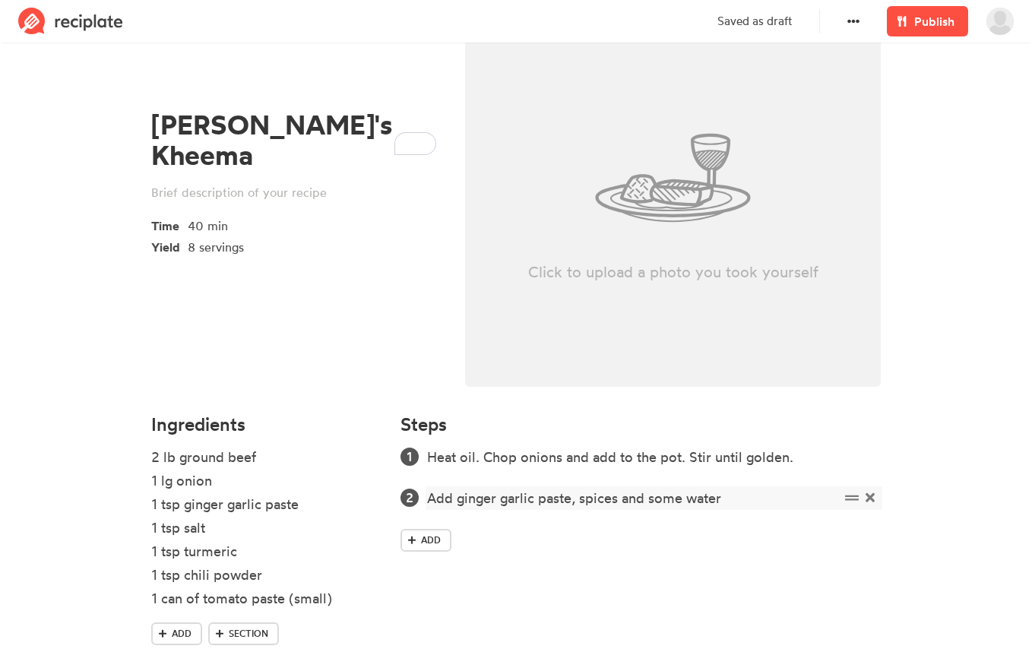
click at [741, 498] on div "Add ginger garlic paste, spices and some water" at bounding box center [633, 498] width 413 height 21
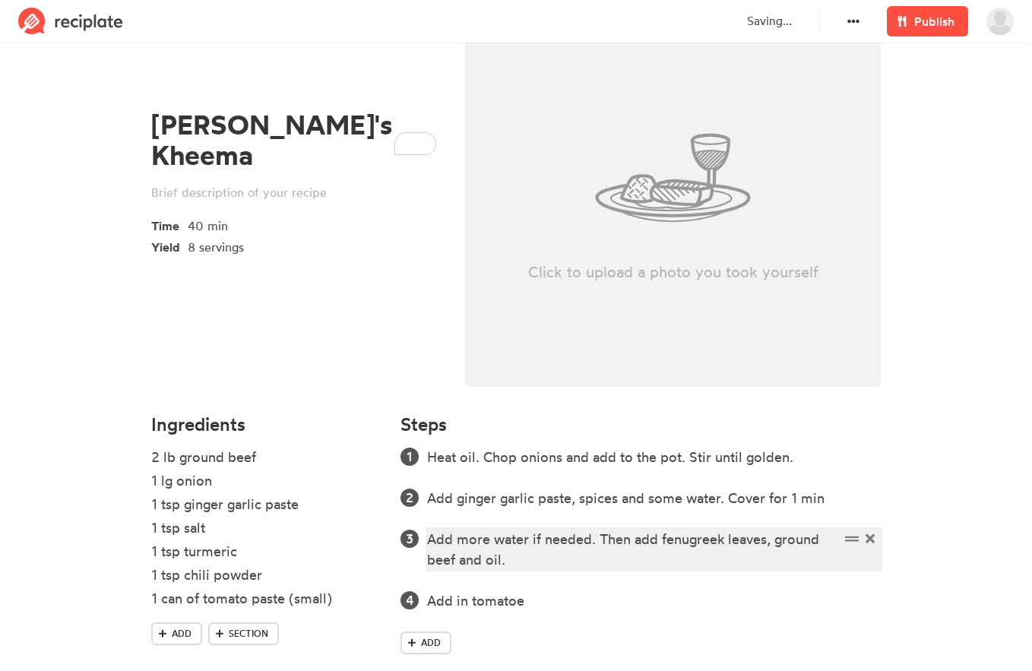
click at [599, 568] on div "Add more water if needed. Then add fenugreek leaves, ground beef and oil." at bounding box center [633, 549] width 413 height 41
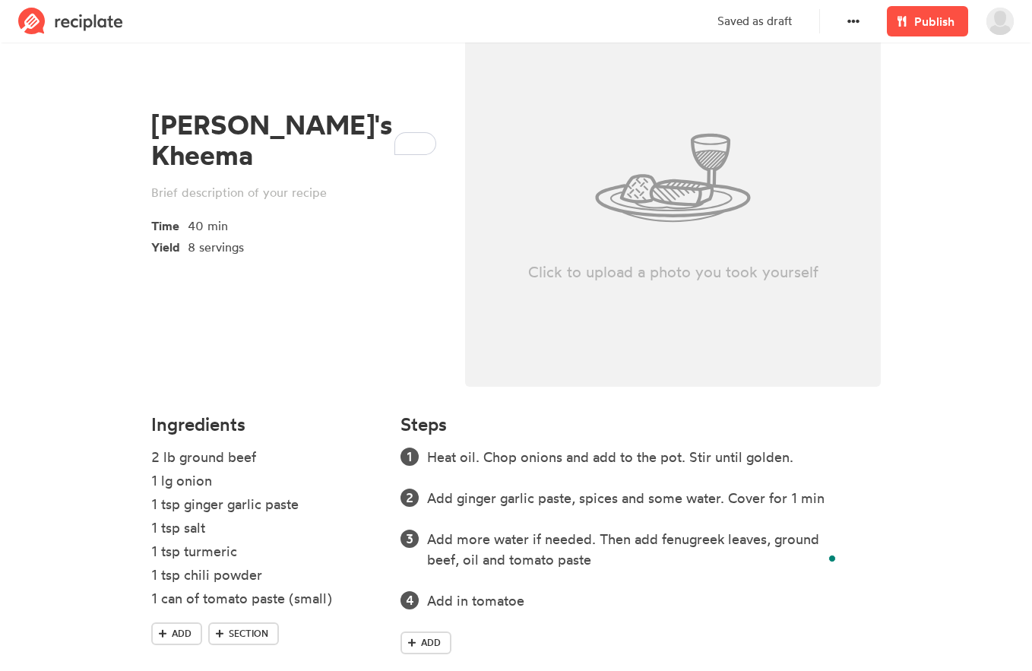
click at [549, 612] on div "Heat oil. Chop onions and add to the pot. Stir until golden. Add ginger garlic …" at bounding box center [641, 554] width 480 height 214
click at [541, 604] on div "Add in tomatoe" at bounding box center [633, 601] width 413 height 21
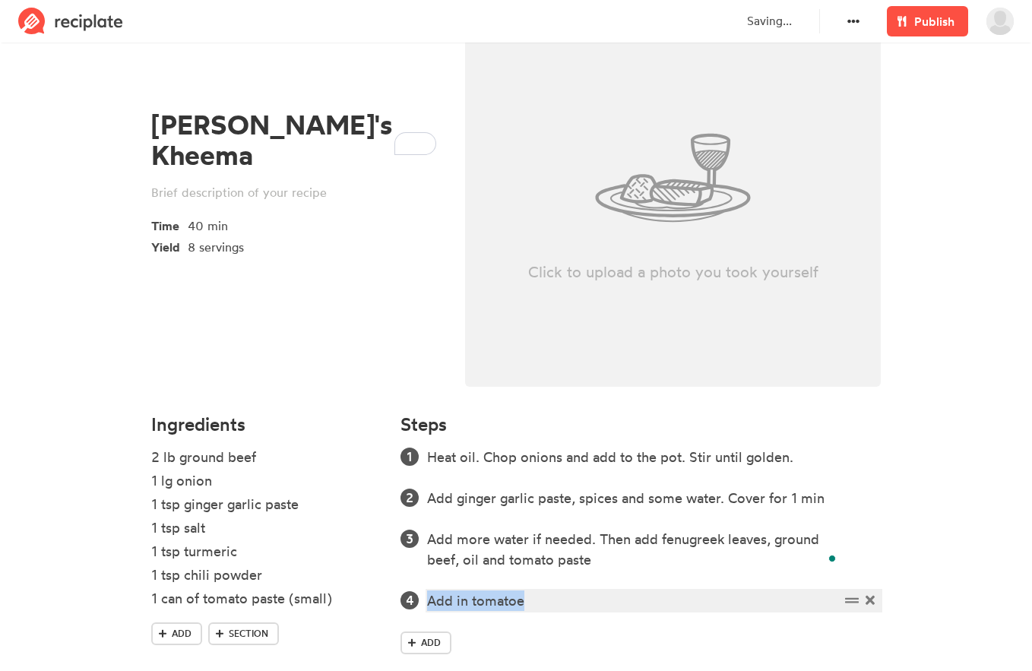
click at [541, 604] on div "Add in tomatoe" at bounding box center [633, 601] width 413 height 21
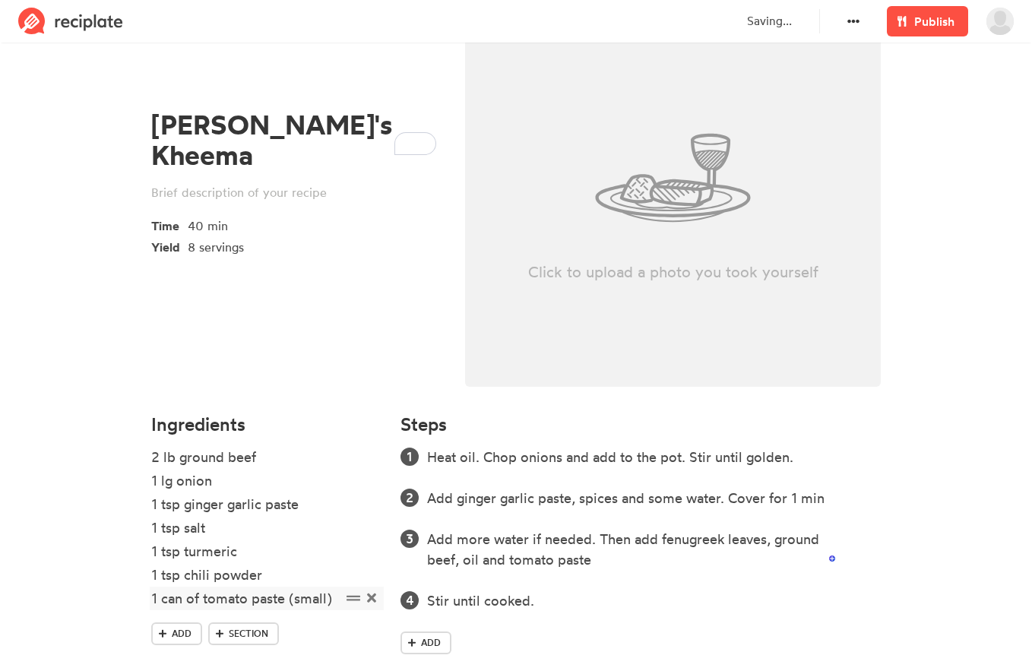
click at [346, 597] on span at bounding box center [354, 598] width 21 height 21
click at [334, 603] on div "1 can of tomato paste (small)" at bounding box center [246, 598] width 190 height 21
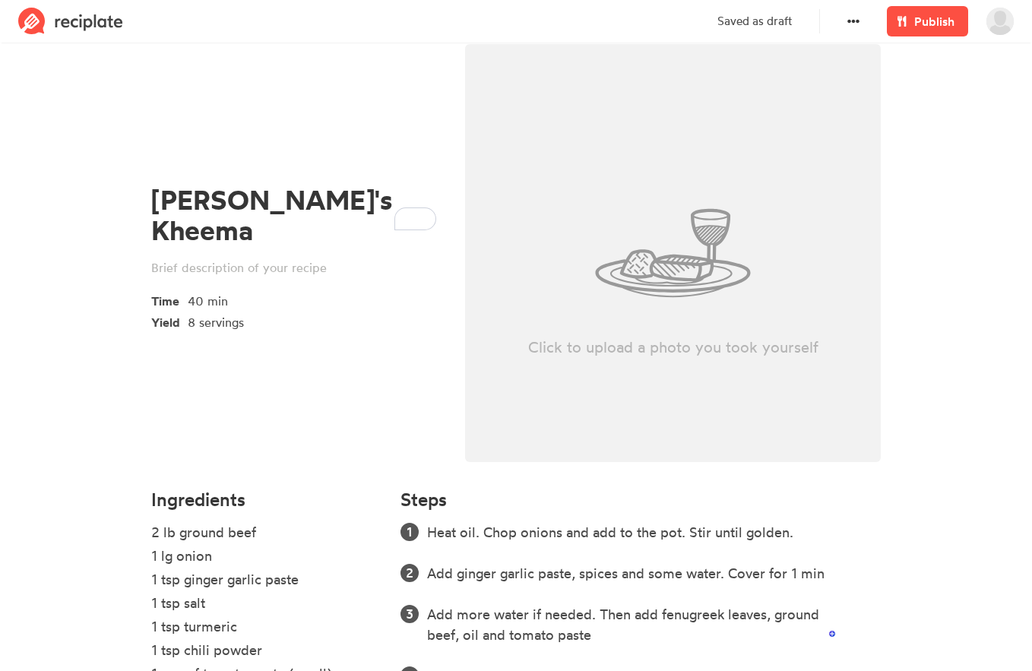
scroll to position [0, 0]
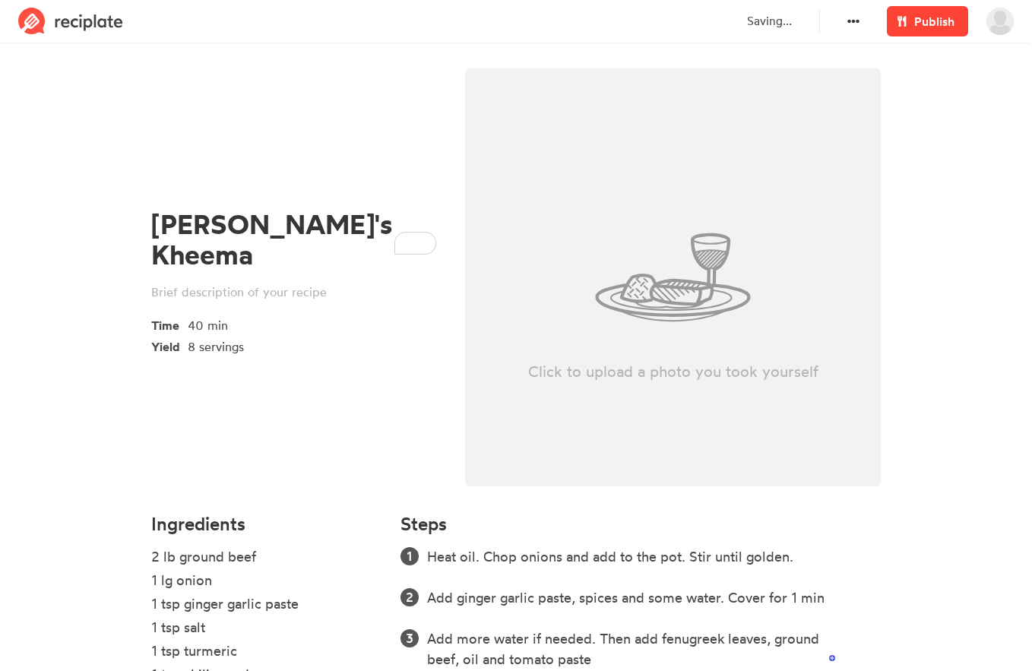
click at [920, 16] on span "Publish" at bounding box center [934, 21] width 40 height 18
click at [914, 356] on section "[PERSON_NAME]'s Kheema Time 40 min Yield 8 servings Click to upload a photo you…" at bounding box center [516, 441] width 1032 height 789
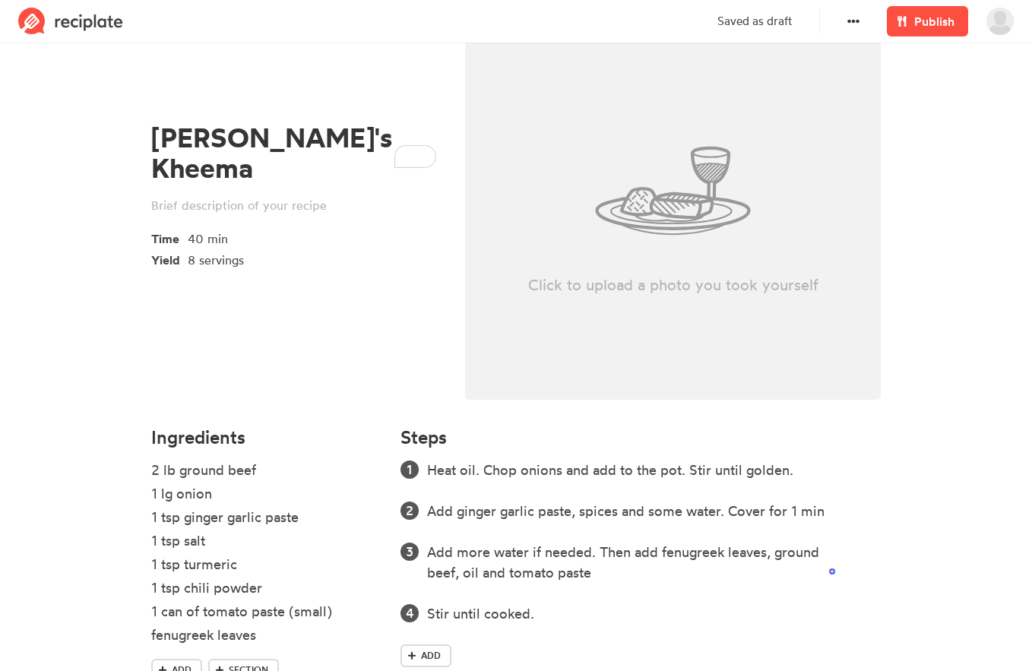
scroll to position [165, 0]
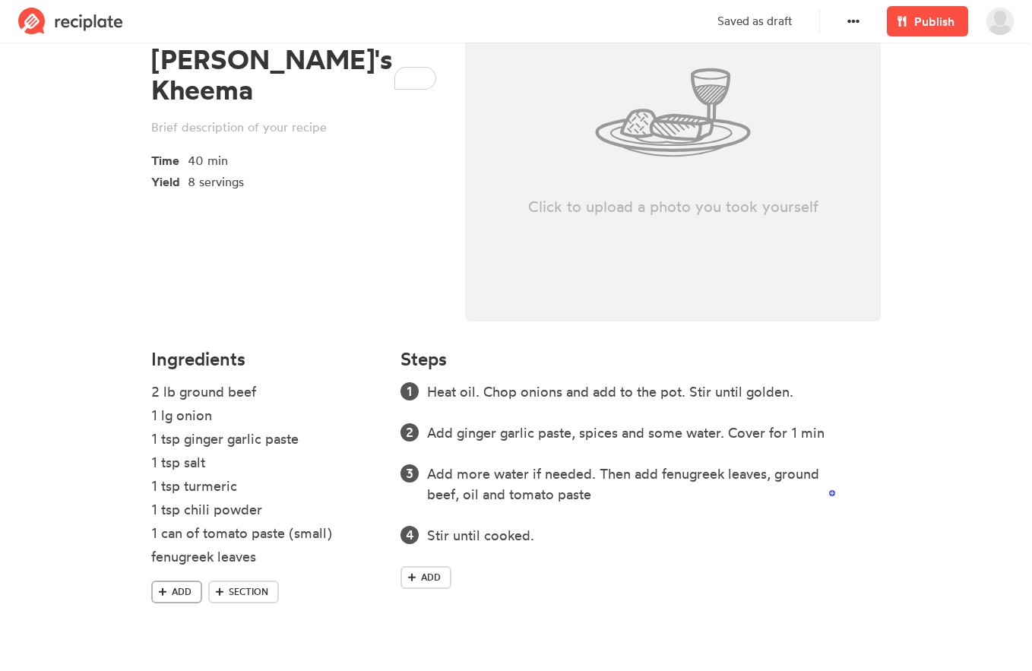
click at [189, 597] on span "Add" at bounding box center [182, 592] width 20 height 14
click at [156, 582] on div "potatoes" at bounding box center [246, 580] width 190 height 21
click at [186, 570] on div "chopped potatoes" at bounding box center [246, 580] width 190 height 21
click at [305, 583] on div "chopped potatoes" at bounding box center [246, 580] width 190 height 21
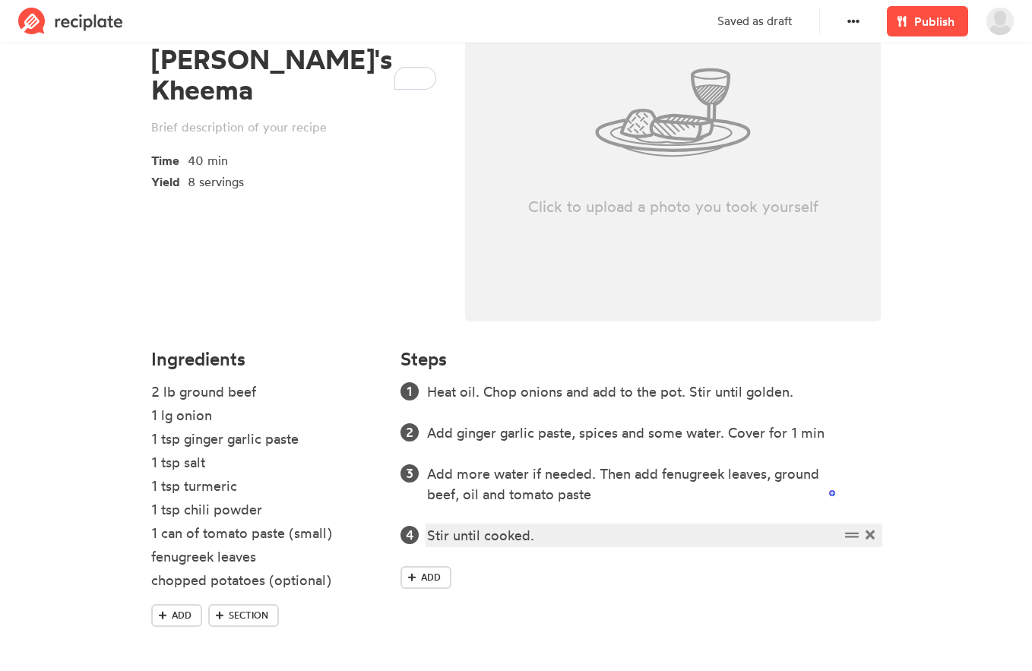
click at [560, 538] on div "Stir until cooked." at bounding box center [633, 535] width 413 height 21
click at [546, 534] on div "Stir until cooked. Add potatoes" at bounding box center [633, 535] width 413 height 21
click at [537, 534] on div "Stir until cooked. Add potatoes" at bounding box center [633, 535] width 413 height 21
click at [419, 579] on link "Add" at bounding box center [426, 577] width 51 height 23
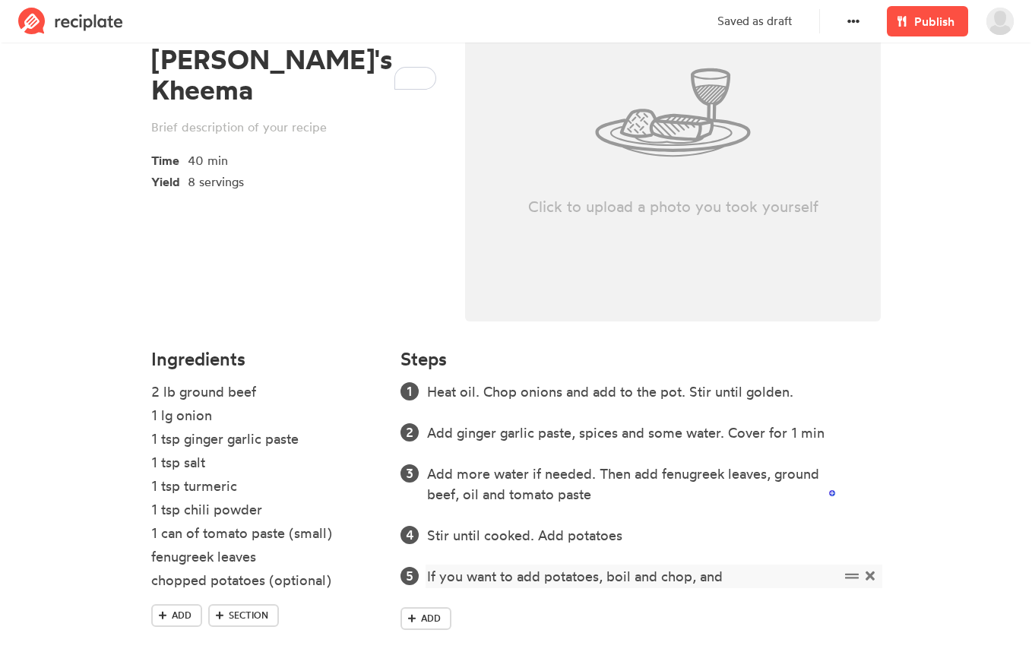
click at [711, 578] on div "If you want to add potatoes, boil and chop, and" at bounding box center [633, 576] width 413 height 21
click at [833, 578] on div "If you want to add potatoes, boil and chop, then add to pot at the end" at bounding box center [633, 586] width 413 height 41
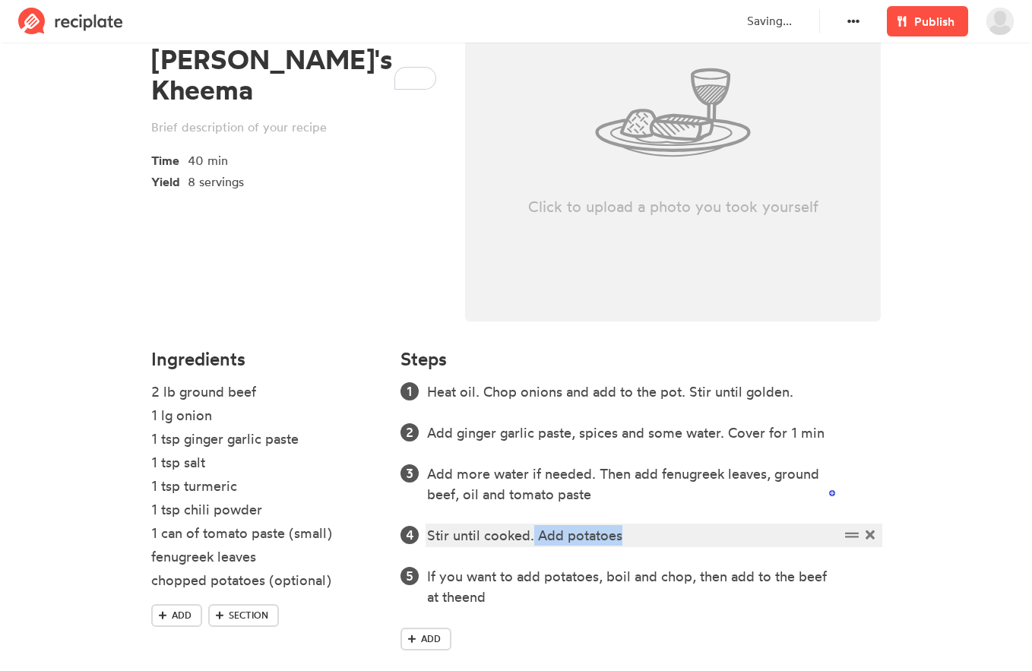
drag, startPoint x: 630, startPoint y: 535, endPoint x: 534, endPoint y: 537, distance: 95.8
click at [534, 537] on div "Stir until cooked. Add potatoes" at bounding box center [633, 535] width 413 height 21
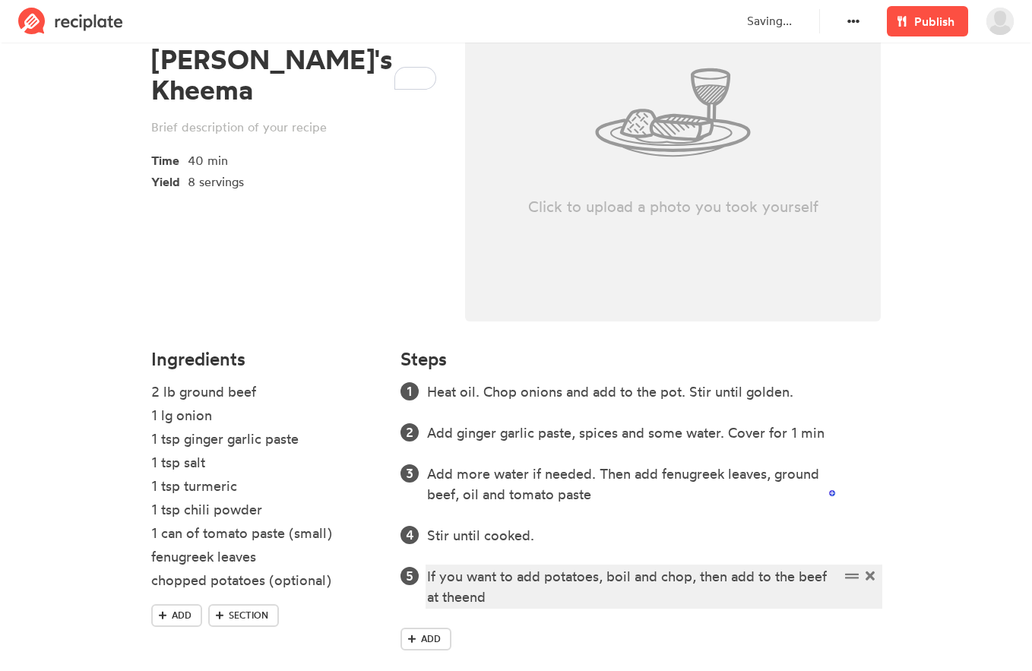
click at [464, 599] on div "If you want to add potatoes, boil and chop, then add to the beef at theend" at bounding box center [633, 586] width 413 height 41
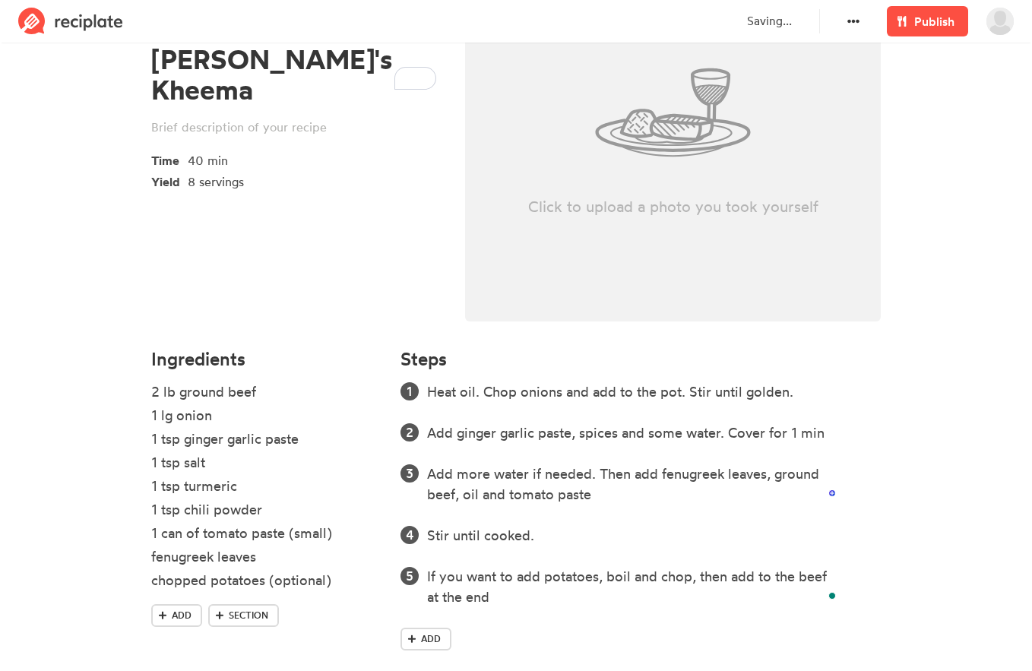
click at [787, 260] on div "Click to upload a photo you took yourself" at bounding box center [673, 112] width 416 height 418
type input "C:\fakepath\WhatsApp Image [DATE] at 18.15.21_36532647.jpg"
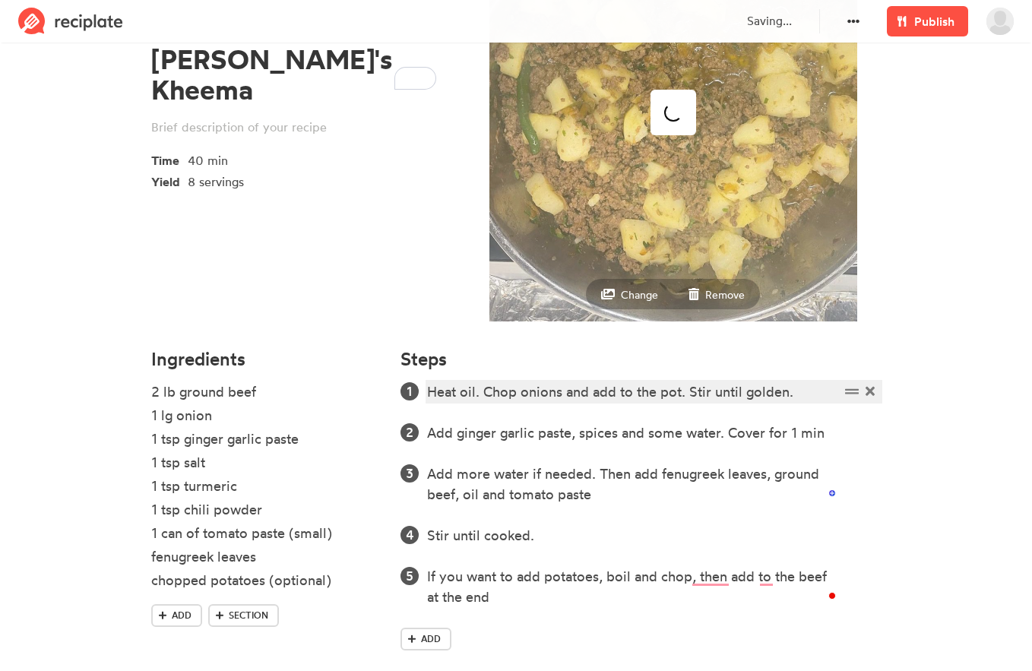
click at [570, 394] on div "Heat oil. Chop onions and add to the pot. Stir until golden." at bounding box center [633, 392] width 413 height 21
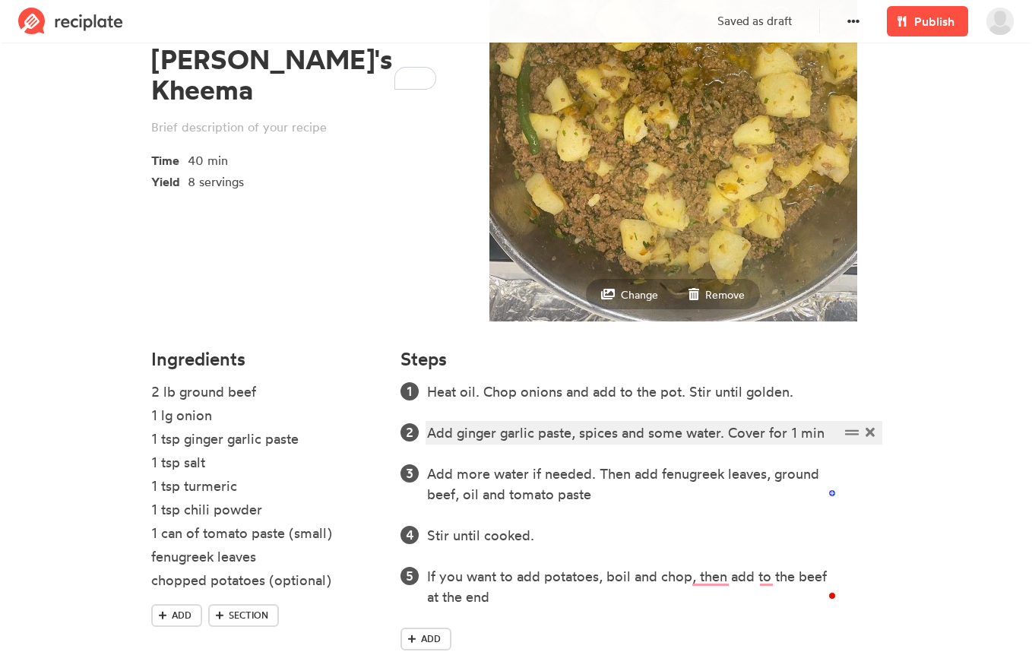
click at [578, 433] on div "Add ginger garlic paste, spices and some water. Cover for 1 min" at bounding box center [633, 433] width 413 height 21
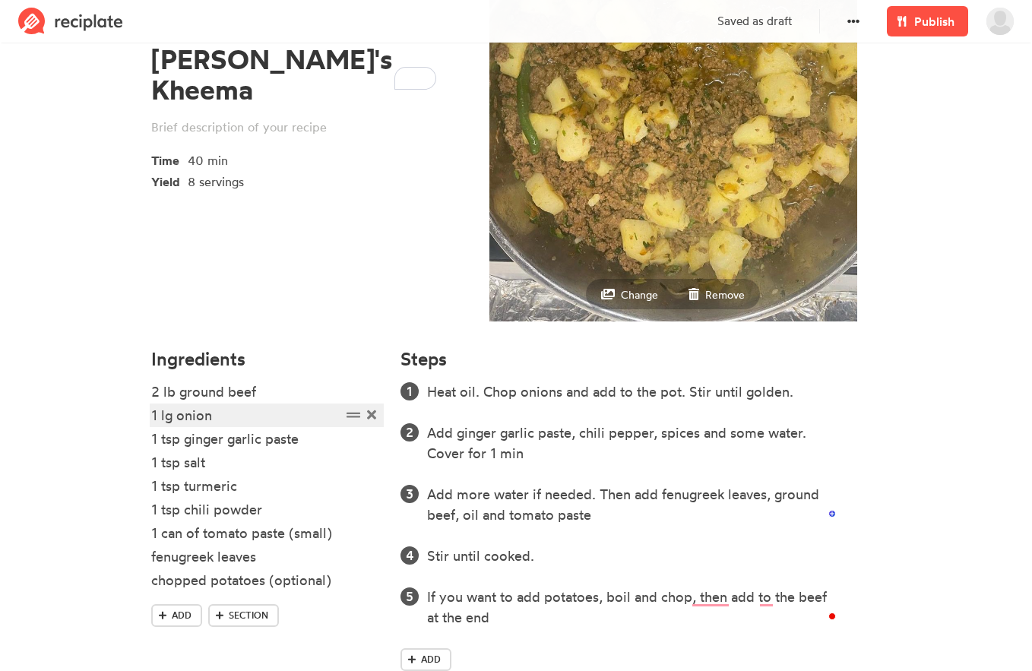
click at [265, 414] on div "1 lg onion" at bounding box center [246, 415] width 190 height 21
click at [276, 401] on div "2 lb ground beef" at bounding box center [246, 392] width 190 height 21
click at [274, 415] on div "1 lg onion" at bounding box center [246, 415] width 190 height 21
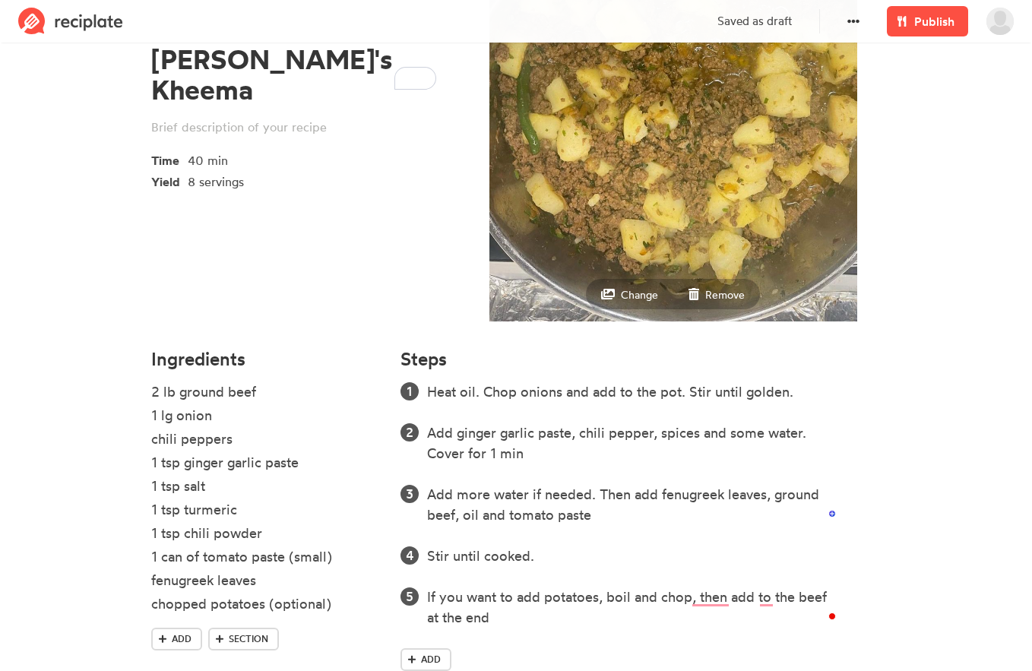
click at [146, 443] on div "Ingredients 2 lb ground beef 1 lg onion chili peppers 1 tsp ginger garlic paste…" at bounding box center [266, 519] width 249 height 359
click at [152, 443] on div "chili peppers" at bounding box center [246, 439] width 190 height 21
click at [282, 445] on div "3 chili peppers" at bounding box center [246, 439] width 190 height 21
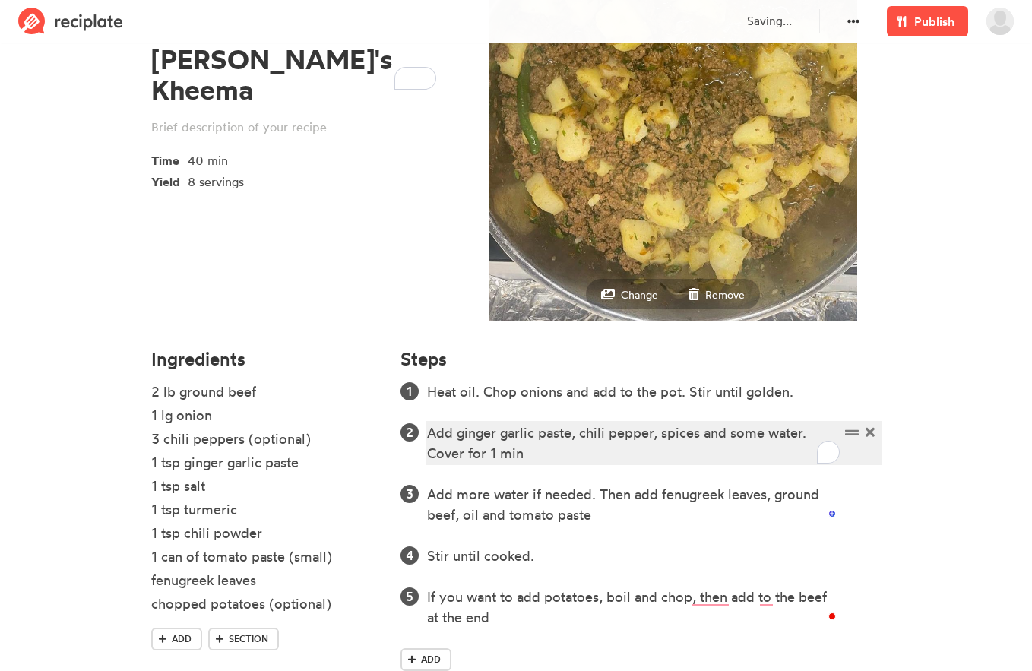
click at [649, 436] on div "Add ginger garlic paste, chili pepper, spices and some water. Cover for 1 min" at bounding box center [633, 443] width 413 height 41
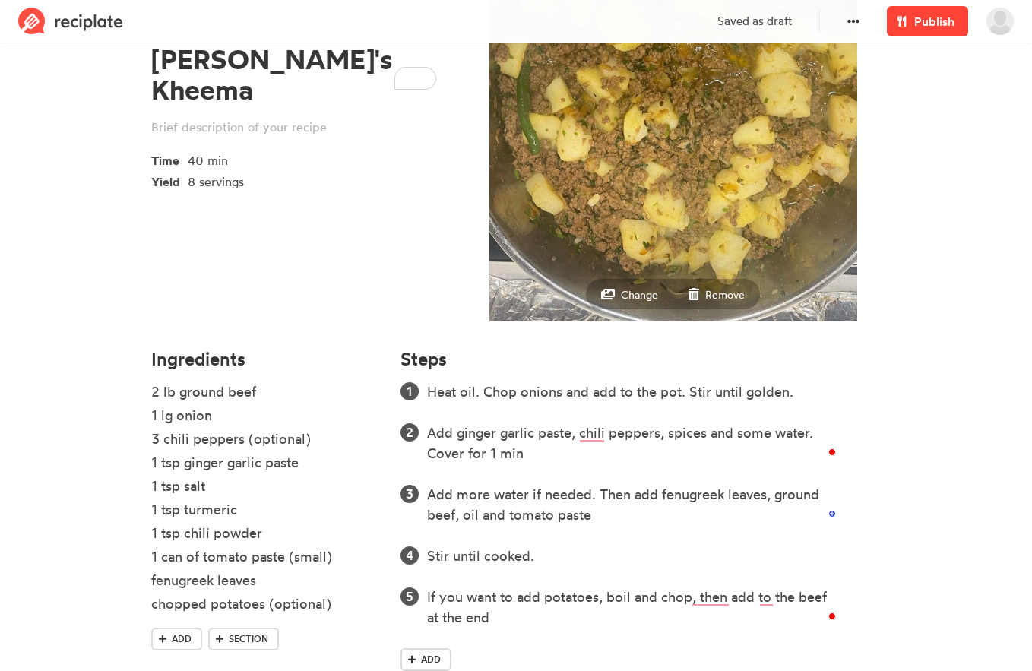
click at [944, 29] on span "Publish" at bounding box center [934, 21] width 40 height 18
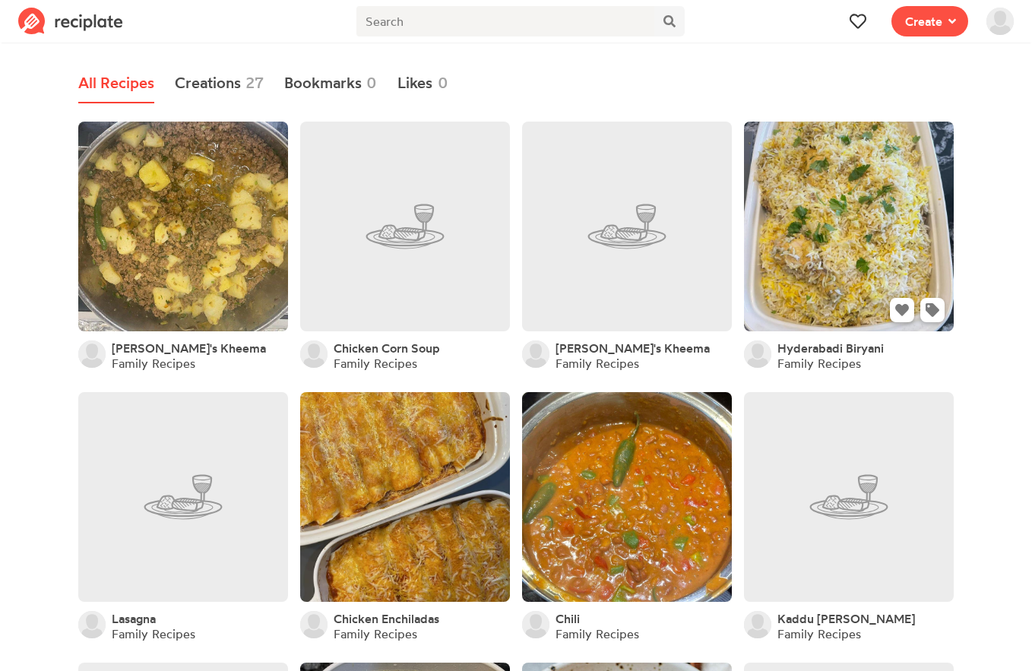
click at [816, 210] on link at bounding box center [849, 227] width 210 height 210
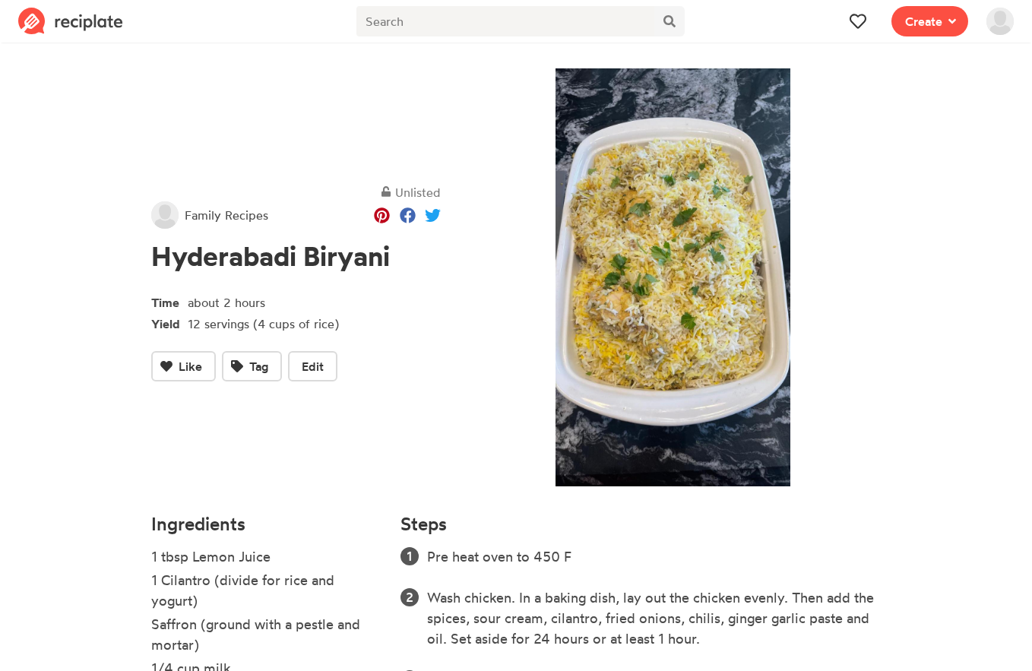
click at [626, 241] on img at bounding box center [673, 277] width 416 height 418
click at [698, 277] on img at bounding box center [673, 277] width 416 height 418
click at [305, 375] on span "Edit" at bounding box center [313, 366] width 22 height 18
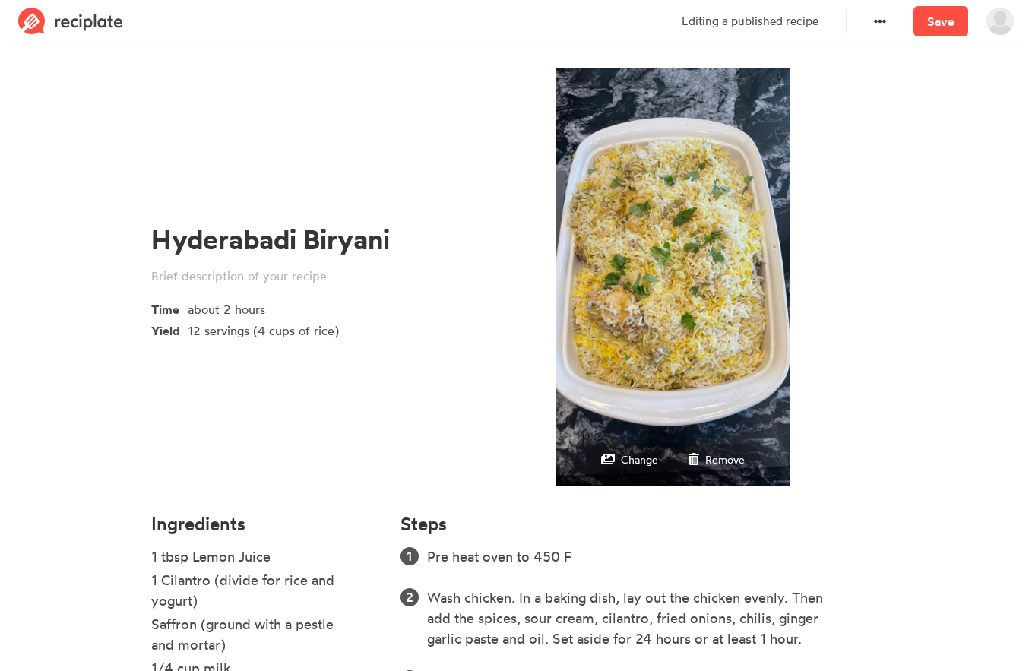
click at [686, 306] on img at bounding box center [673, 277] width 416 height 418
click at [723, 458] on small "Remove" at bounding box center [725, 459] width 40 height 13
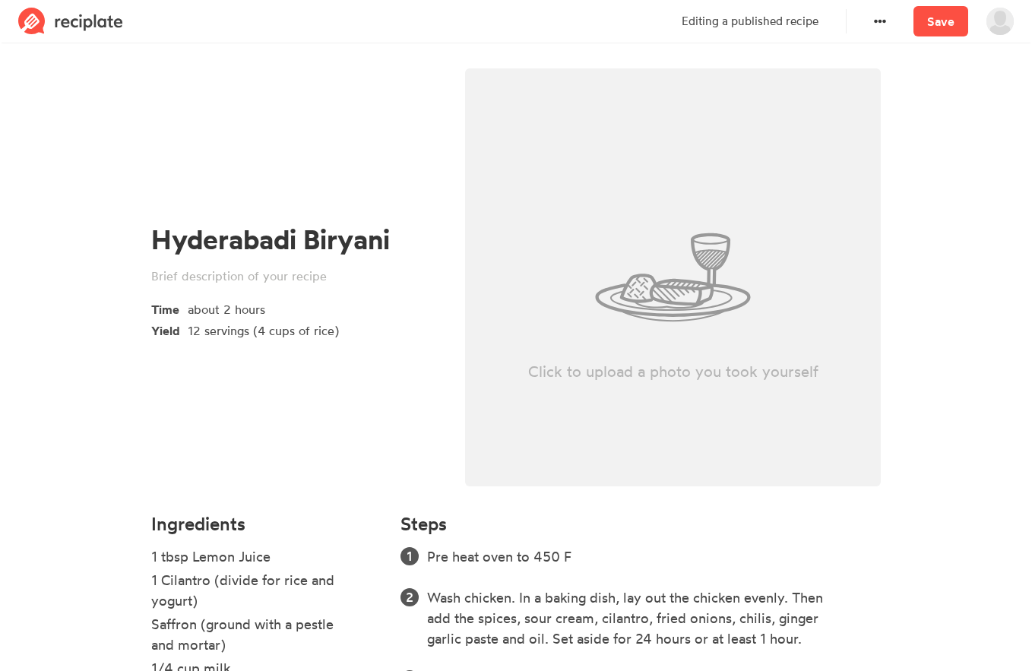
click at [680, 388] on div "Click to upload a photo you took yourself" at bounding box center [673, 277] width 416 height 418
type input "C:\fakepath\WhatsApp Image [DATE] at 18.15.21_4603d6c3.jpg"
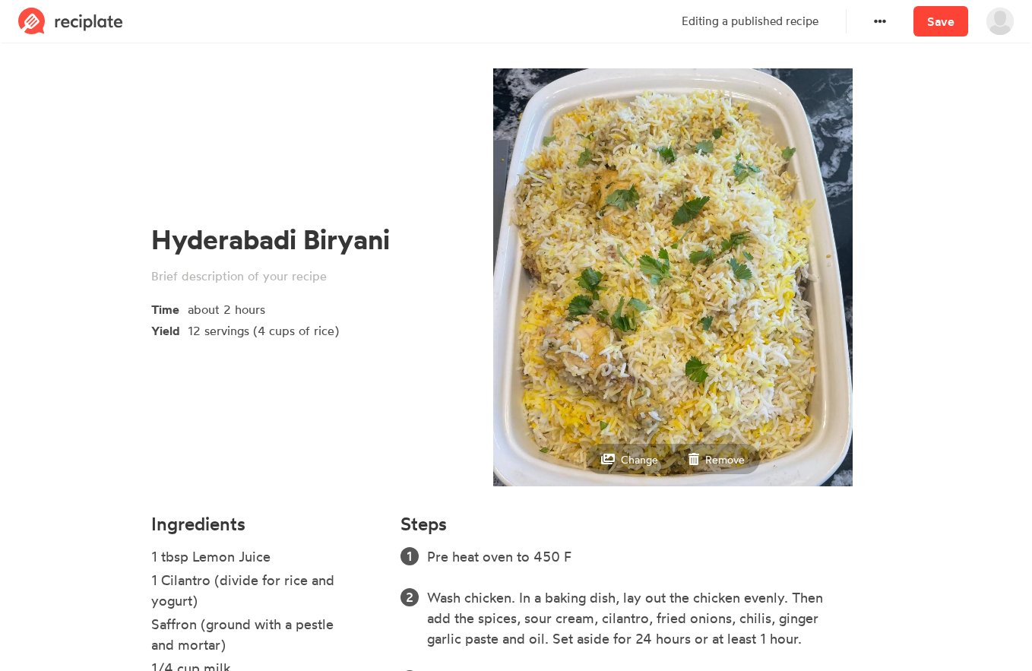
click at [928, 21] on link "Save" at bounding box center [941, 21] width 55 height 30
